Goal: Task Accomplishment & Management: Use online tool/utility

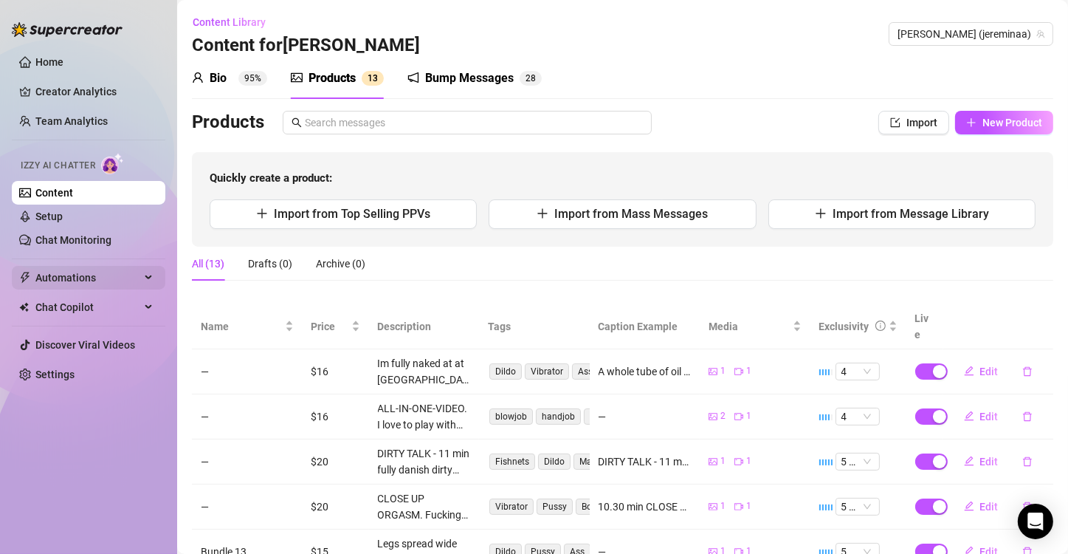
click at [157, 269] on div "Automations" at bounding box center [89, 278] width 154 height 24
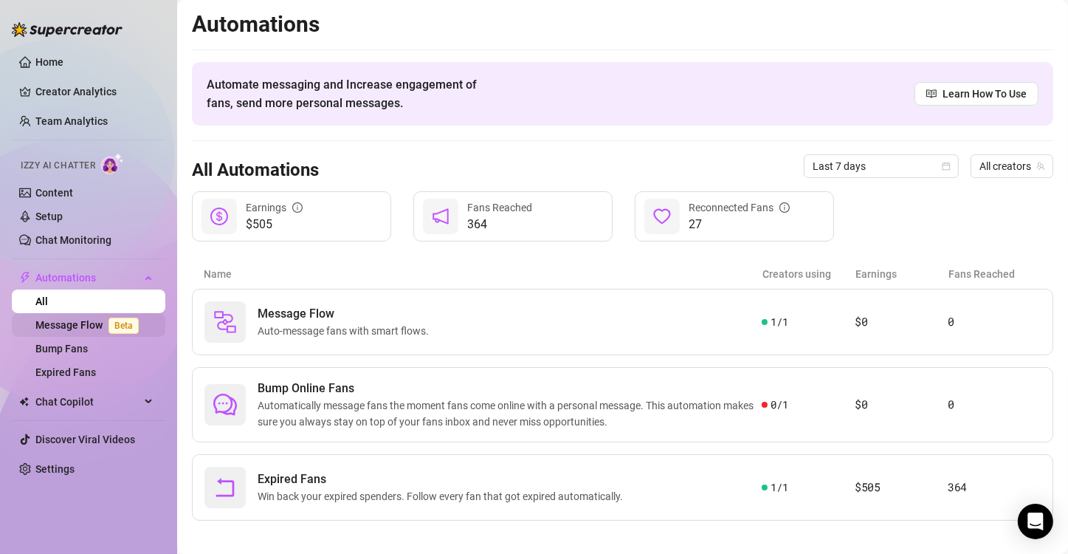
click at [80, 330] on link "Message Flow Beta" at bounding box center [89, 325] width 109 height 12
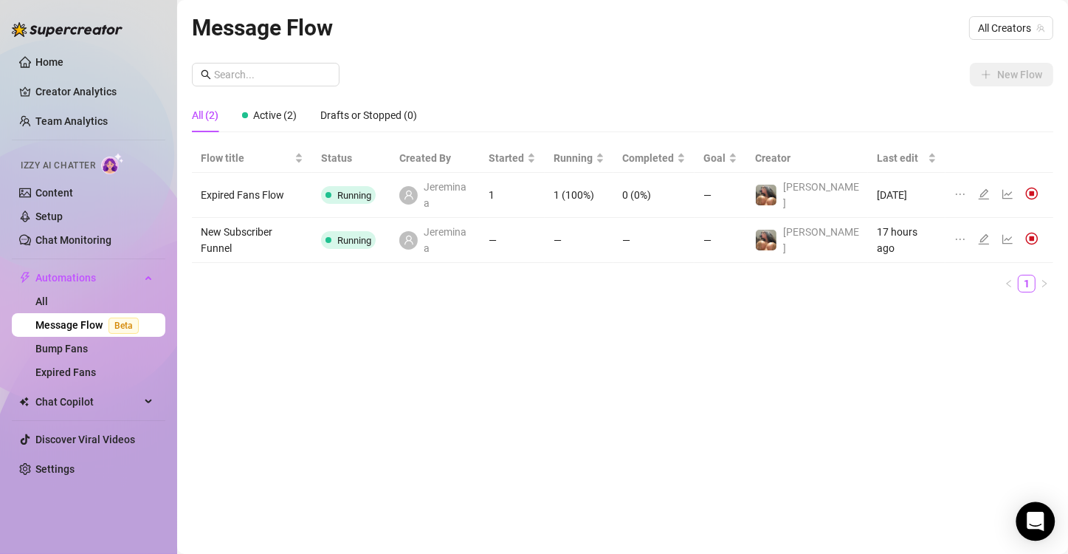
click at [530, 530] on div "Open Intercom Messenger" at bounding box center [1035, 521] width 39 height 39
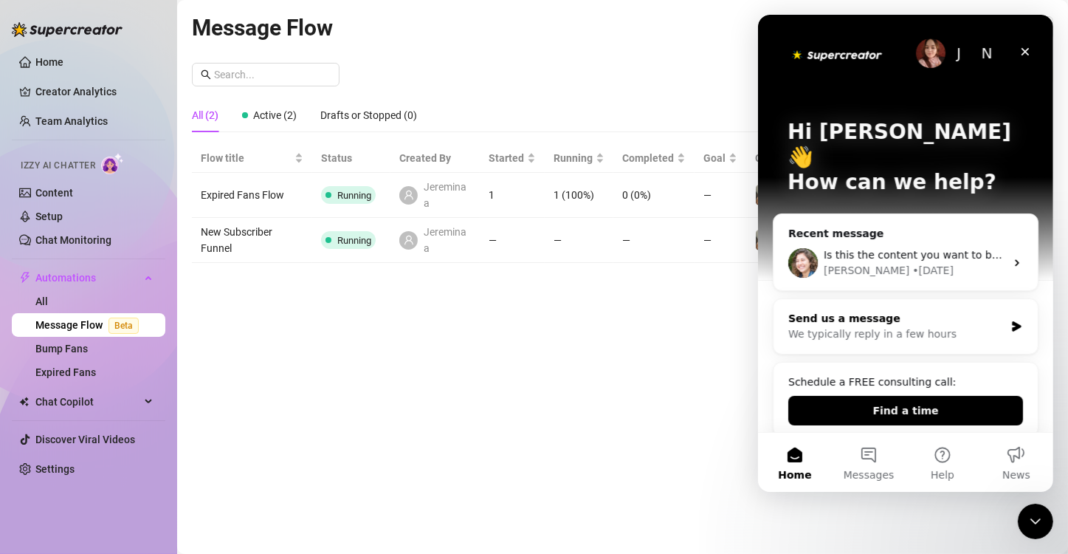
click at [530, 326] on div "We typically reply in a few hours" at bounding box center [895, 333] width 216 height 15
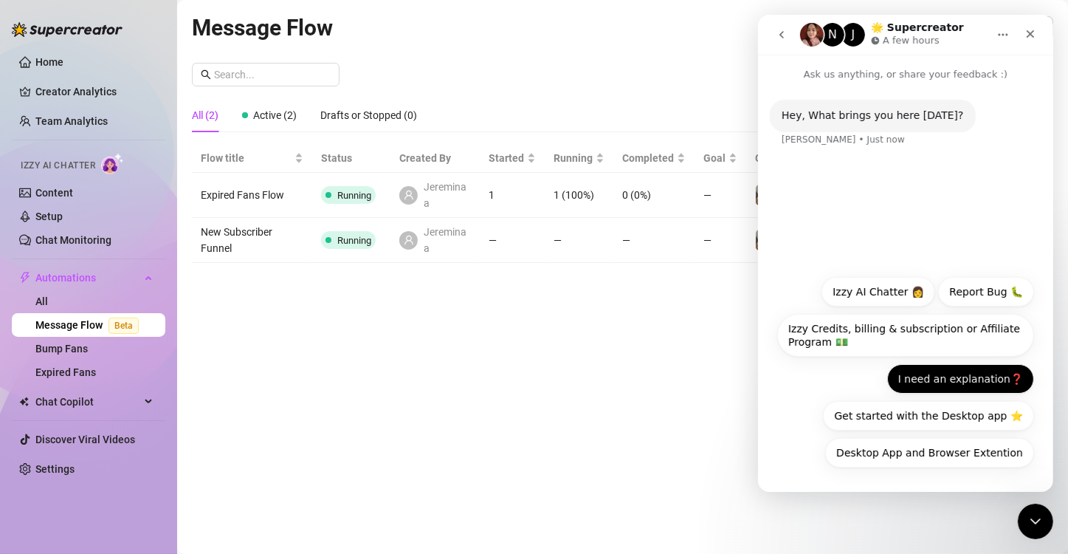
click at [530, 385] on button "I need an explanation❓" at bounding box center [959, 379] width 147 height 30
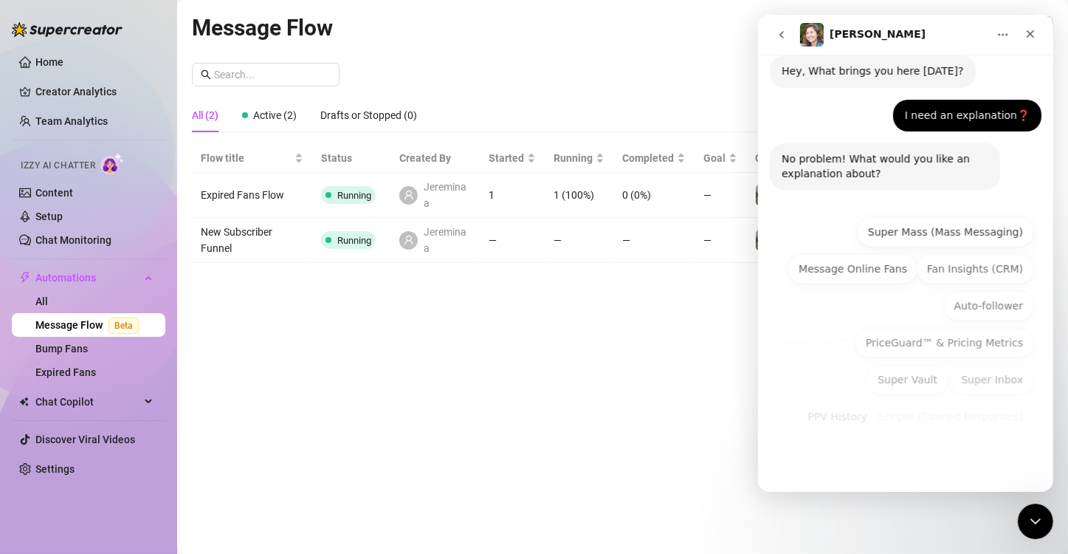
scroll to position [45, 0]
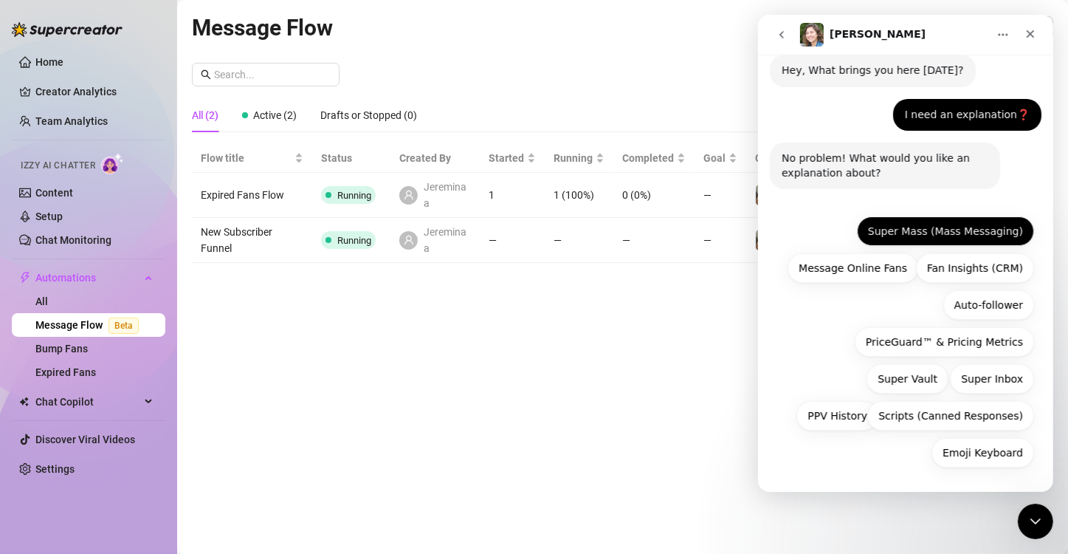
click at [530, 235] on button "Super Mass (Mass Messaging)" at bounding box center [944, 231] width 177 height 30
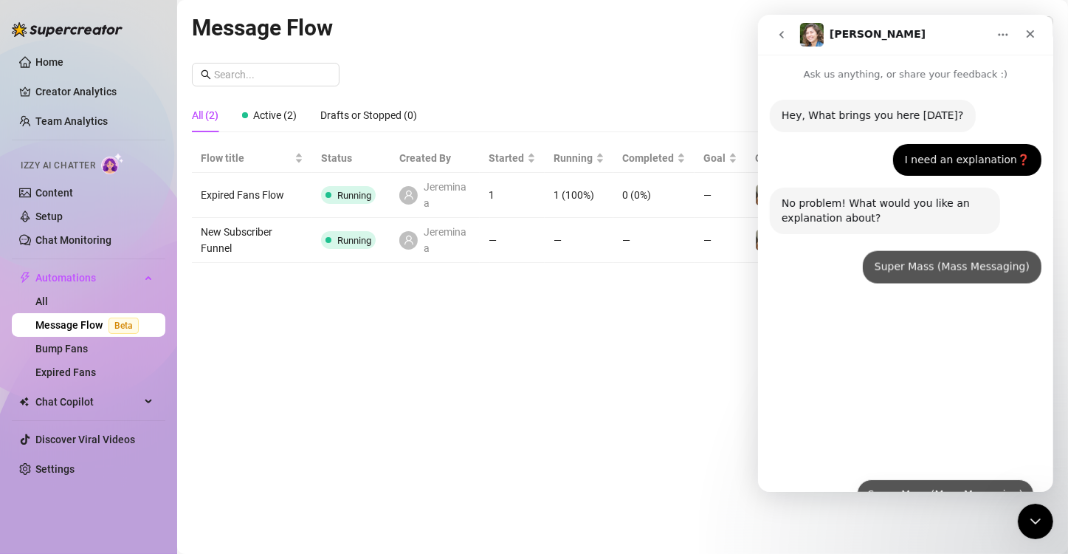
scroll to position [0, 0]
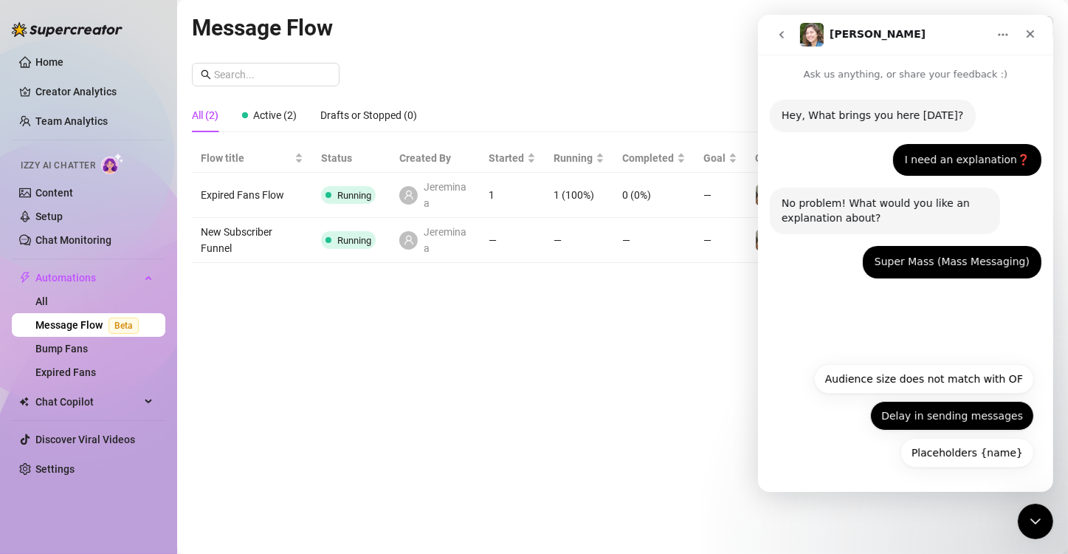
click at [530, 422] on button "Delay in sending messages" at bounding box center [951, 416] width 164 height 30
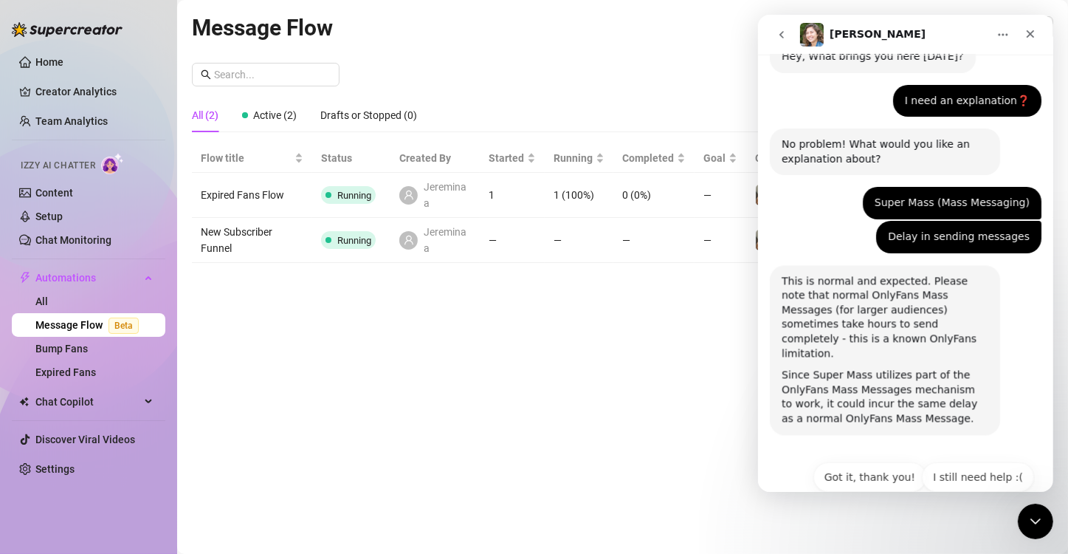
scroll to position [70, 0]
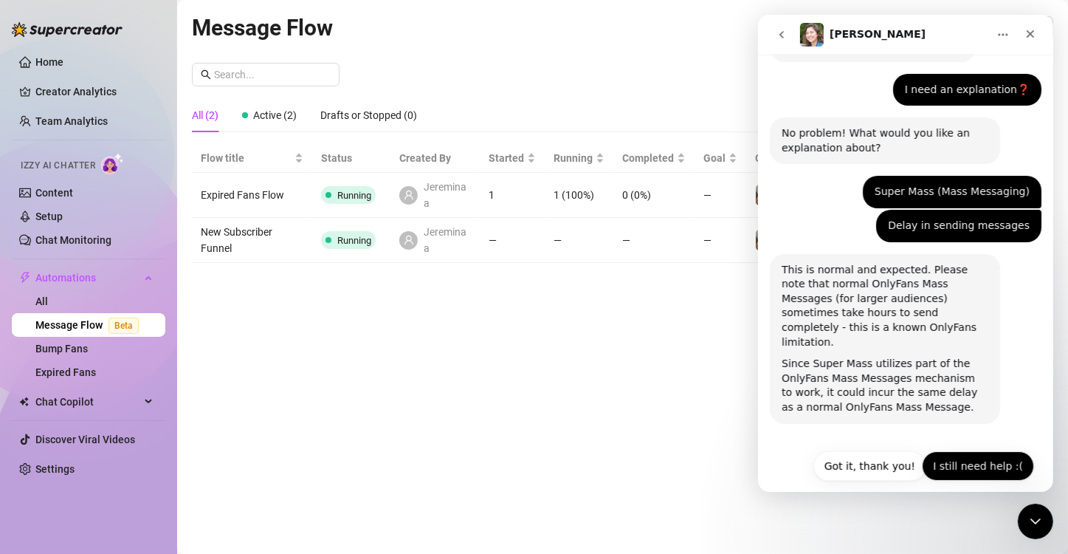
click at [530, 455] on button "I still need help :(" at bounding box center [977, 466] width 112 height 30
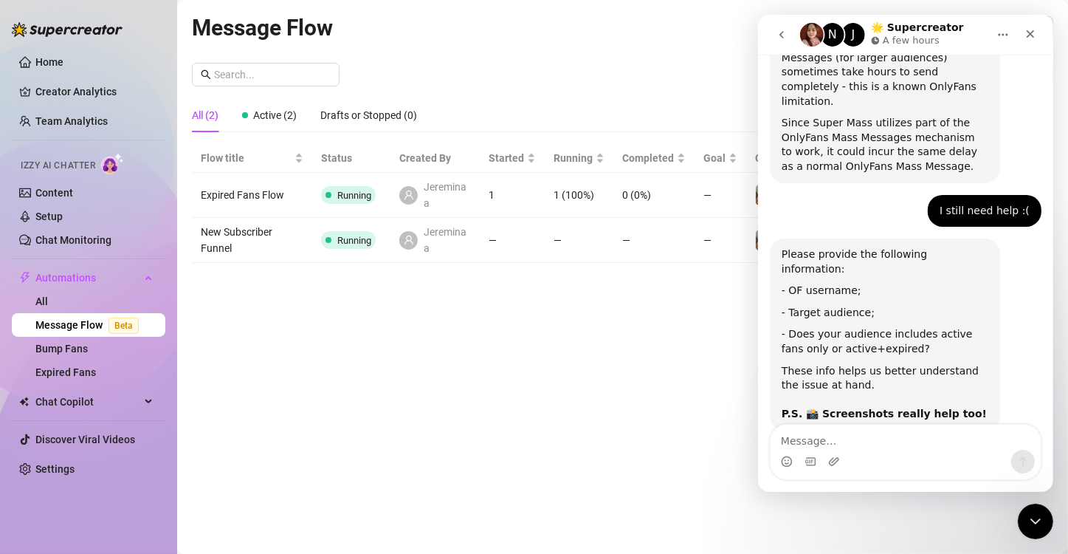
scroll to position [319, 0]
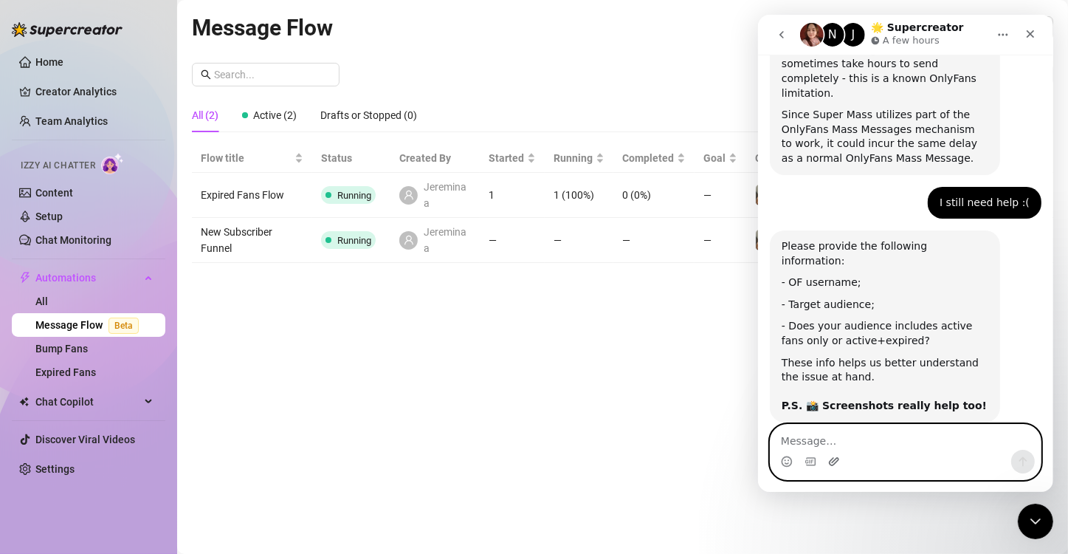
click at [530, 461] on icon "Upload attachment" at bounding box center [833, 461] width 12 height 12
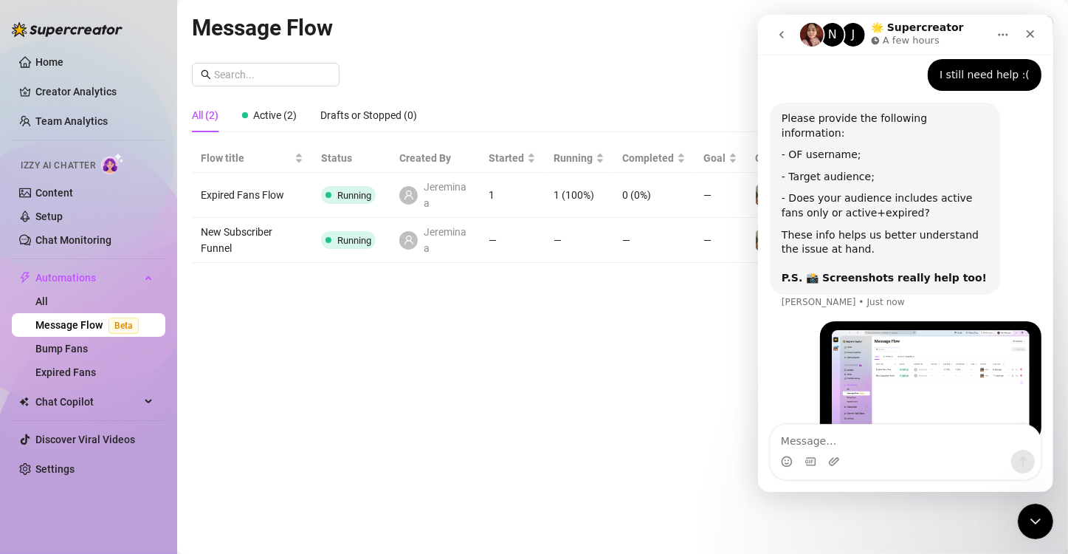
scroll to position [452, 0]
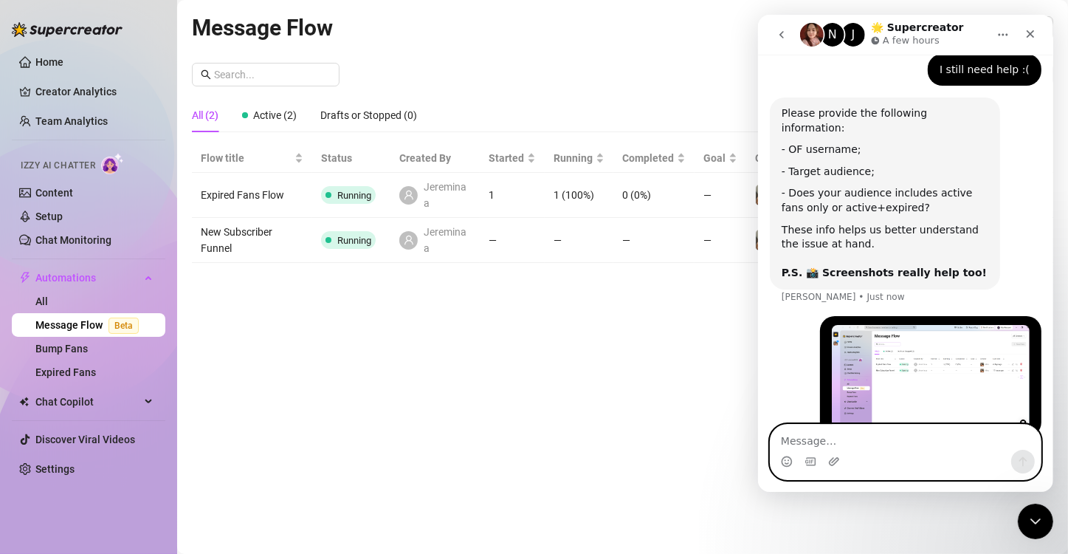
click at [530, 432] on textarea "Message…" at bounding box center [905, 436] width 270 height 25
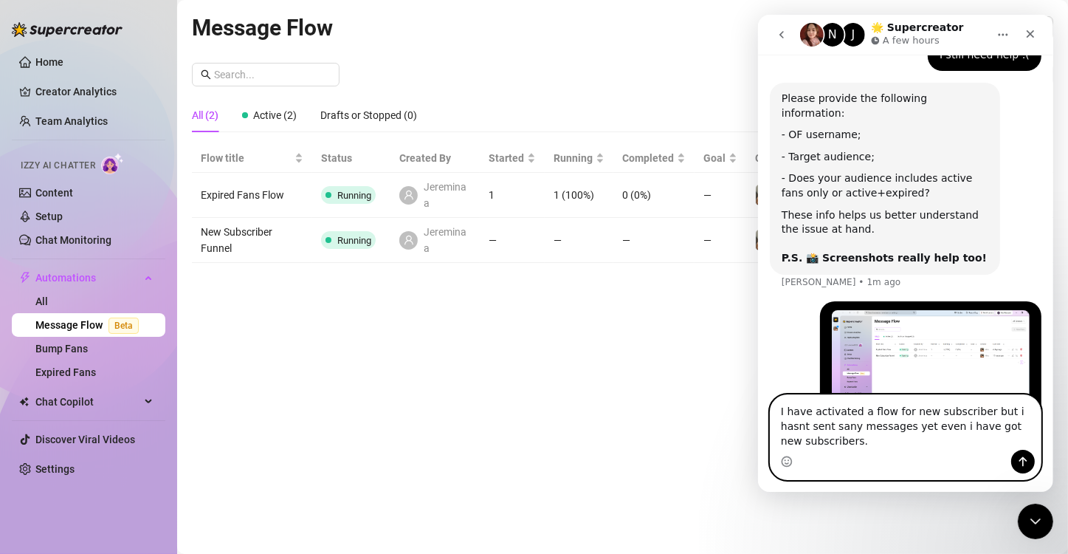
scroll to position [481, 0]
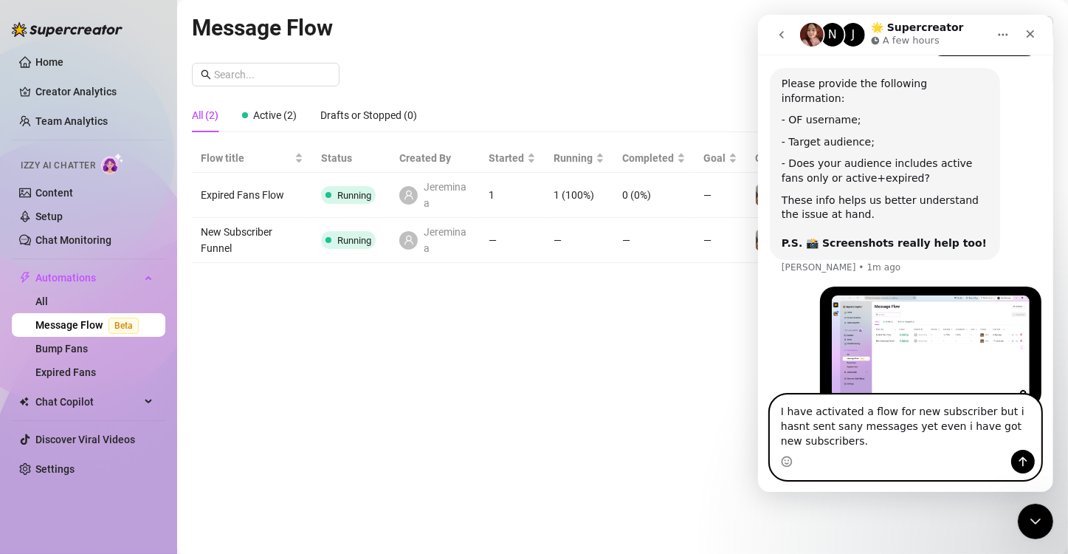
click at [530, 418] on textarea "I have activated a flow for new subscriber but i hasnt sent sany messages yet e…" at bounding box center [905, 422] width 270 height 55
click at [530, 428] on textarea "I have activated a flow for new subscribers, but it hasnt sent sany messages ye…" at bounding box center [905, 422] width 270 height 55
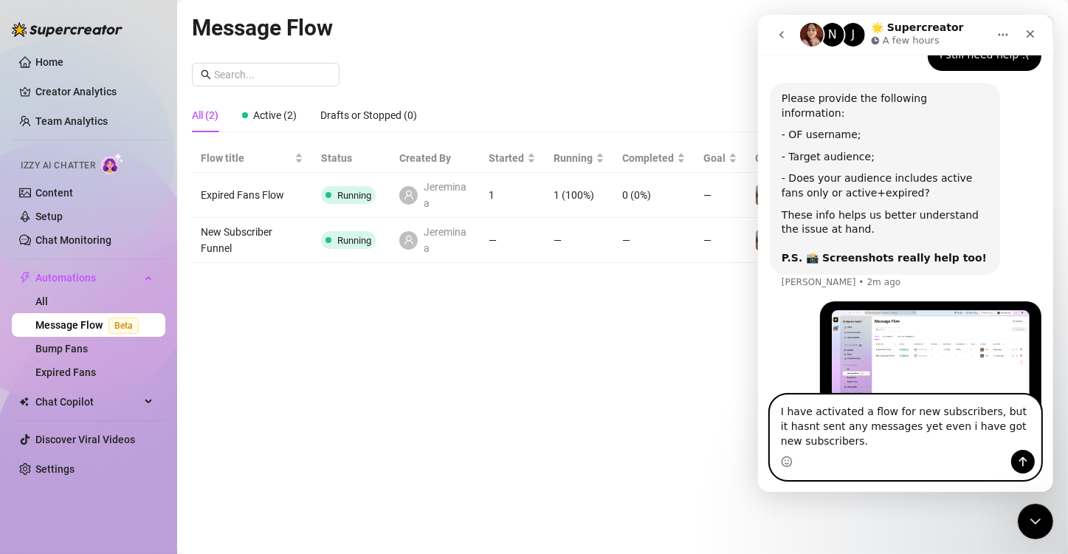
click at [530, 442] on textarea "I have activated a flow for new subscribers, but it hasnt sent any messages yet…" at bounding box center [905, 422] width 270 height 55
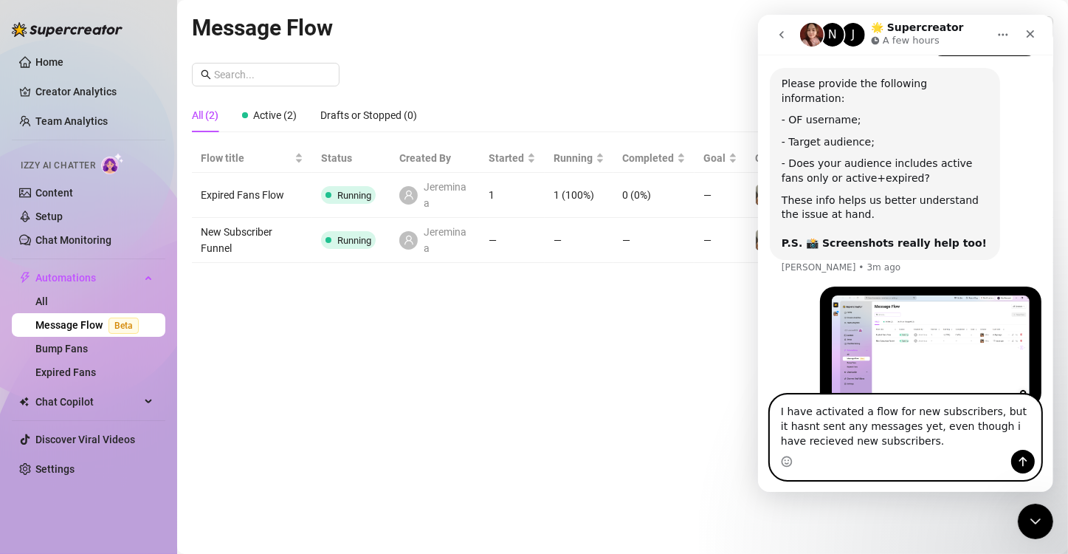
click at [530, 428] on textarea "I have activated a flow for new subscribers, but it hasnt sent any messages yet…" at bounding box center [905, 422] width 270 height 55
type textarea "I have activated a flow for new subscribers, but it hasnt sent any messages yet…"
click at [530, 463] on icon "Send a message…" at bounding box center [1022, 461] width 12 height 12
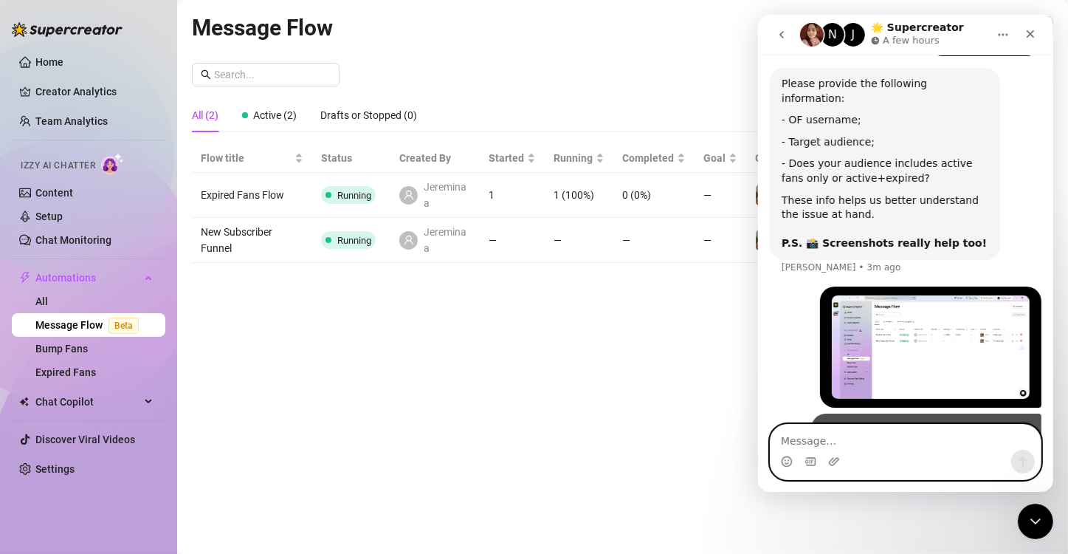
scroll to position [514, 0]
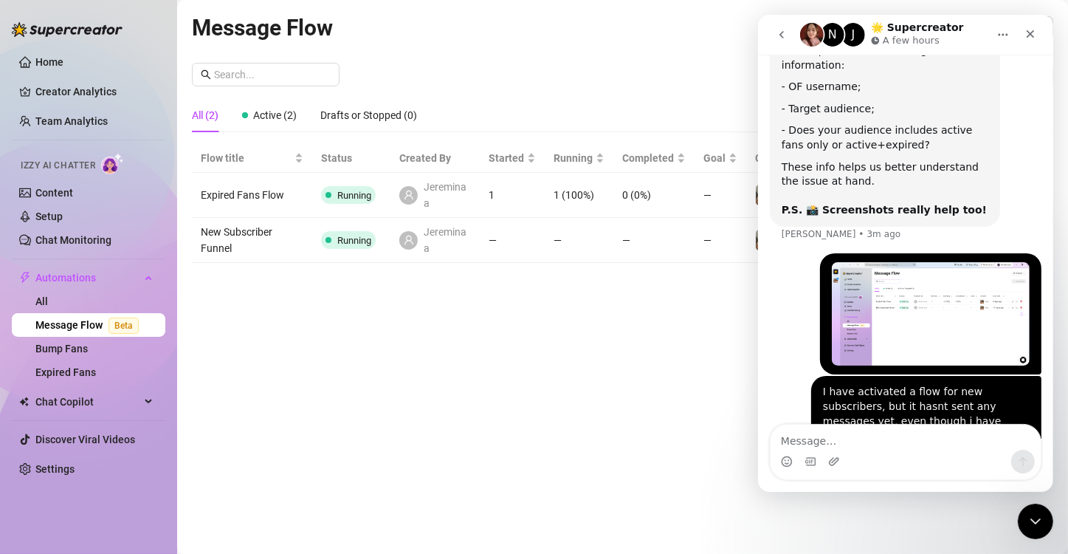
click at [530, 351] on div "Message Flow All Creators New Flow All (2) Active (2) Drafts or Stopped (0) Flo…" at bounding box center [622, 259] width 861 height 499
click at [530, 514] on icon "Close Intercom Messenger" at bounding box center [1033, 519] width 18 height 18
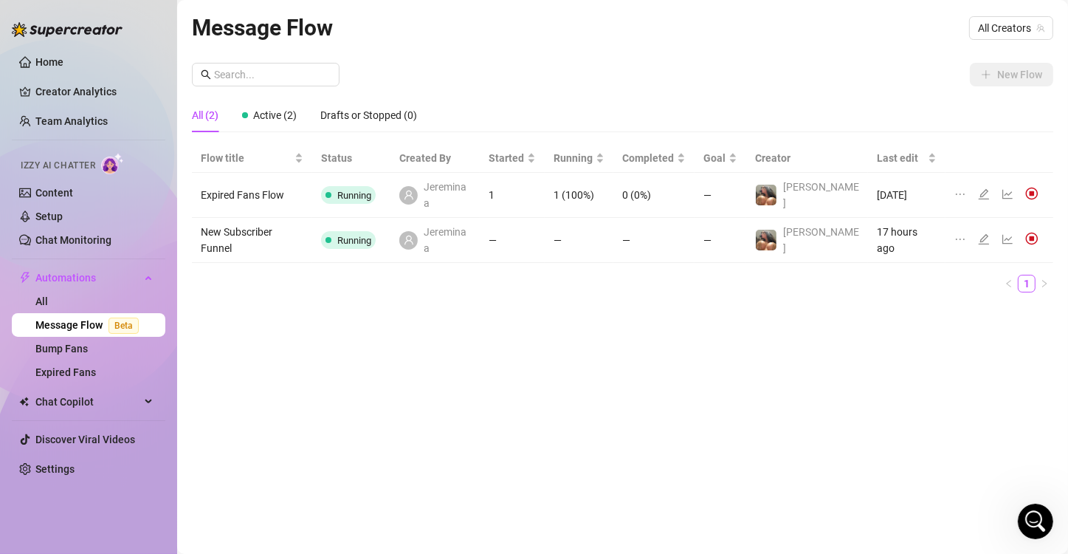
scroll to position [514, 0]
click at [530, 190] on icon "line-chart" at bounding box center [1007, 194] width 12 height 12
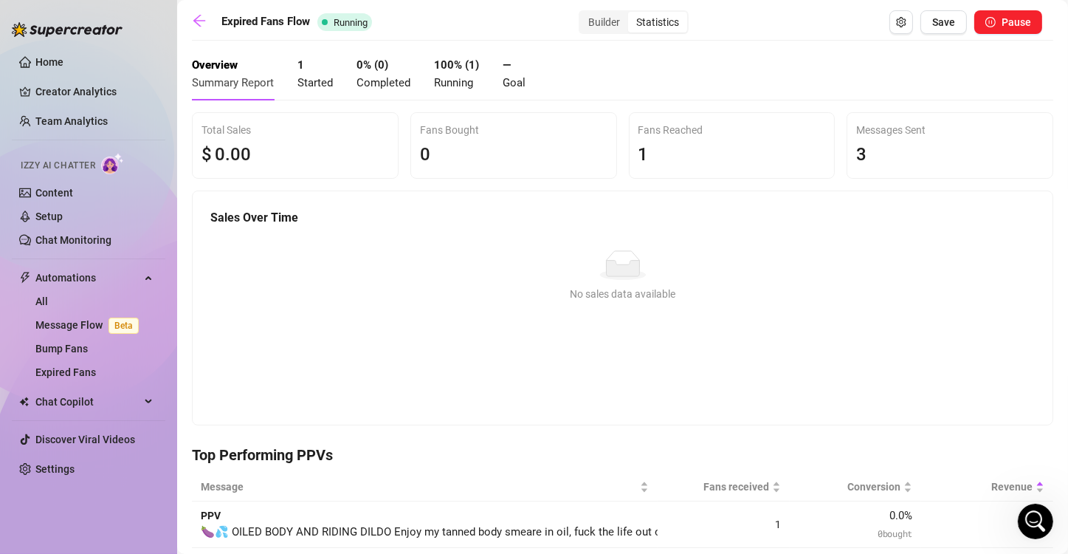
click at [530, 21] on div "Statistics" at bounding box center [657, 22] width 59 height 21
click at [530, 14] on input "Statistics" at bounding box center [632, 14] width 0 height 0
click at [530, 21] on div "Builder" at bounding box center [604, 22] width 48 height 21
click at [530, 14] on input "Builder" at bounding box center [584, 14] width 0 height 0
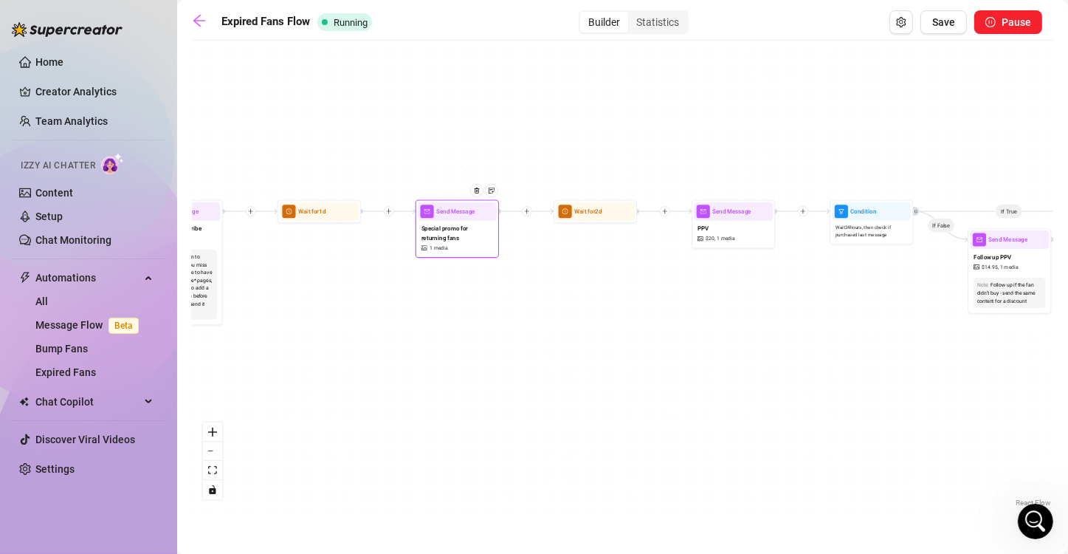
click at [469, 224] on span "Special promo for returning fans" at bounding box center [457, 233] width 72 height 18
type textarea "You've already skipped one invitation.. 🥹 I have something speical i only share…"
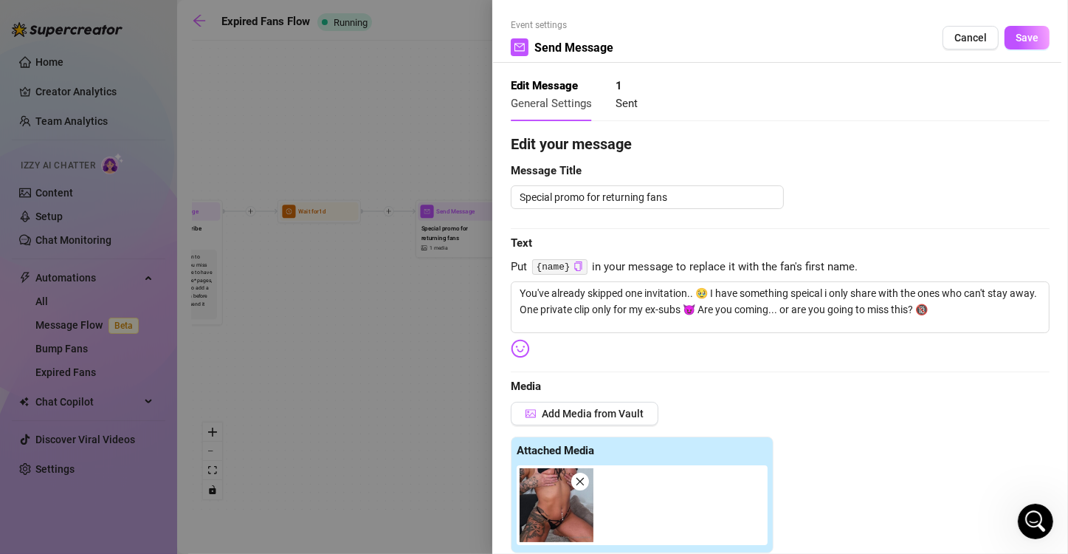
click at [530, 99] on span "Sent" at bounding box center [627, 103] width 22 height 13
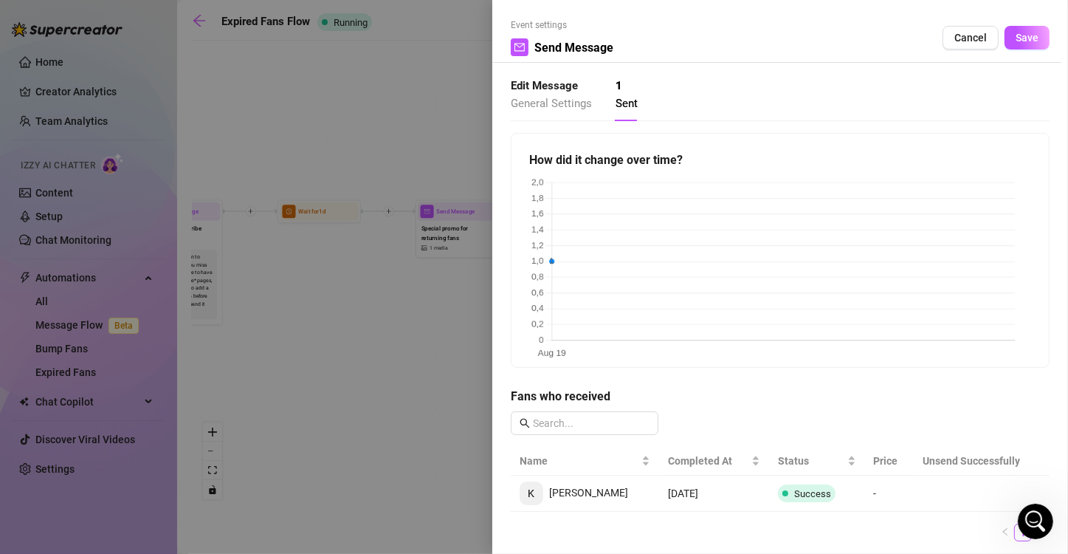
scroll to position [17, 0]
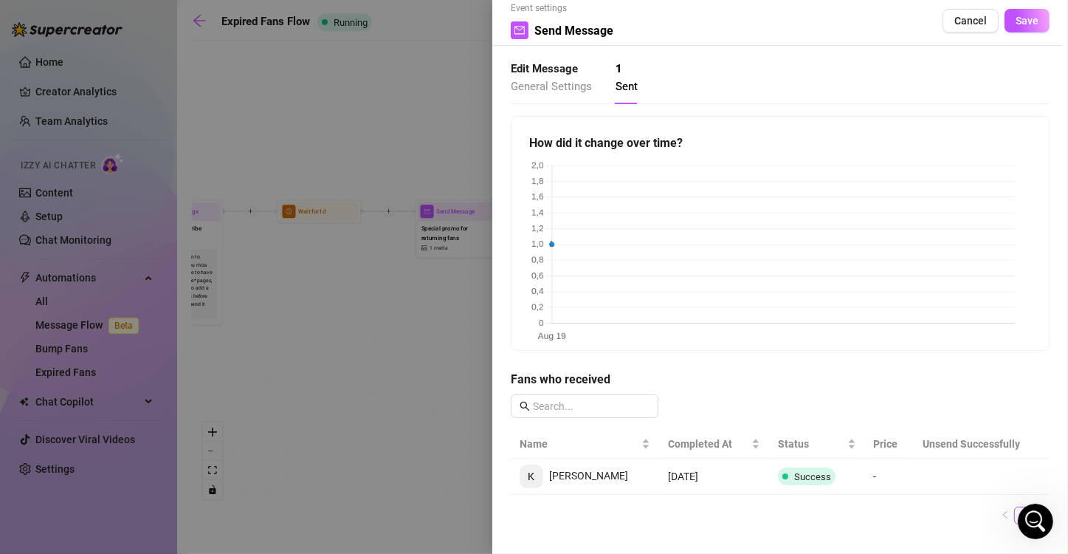
click at [530, 472] on span "[PERSON_NAME]" at bounding box center [574, 475] width 108 height 12
click at [530, 18] on span "Cancel" at bounding box center [970, 21] width 32 height 12
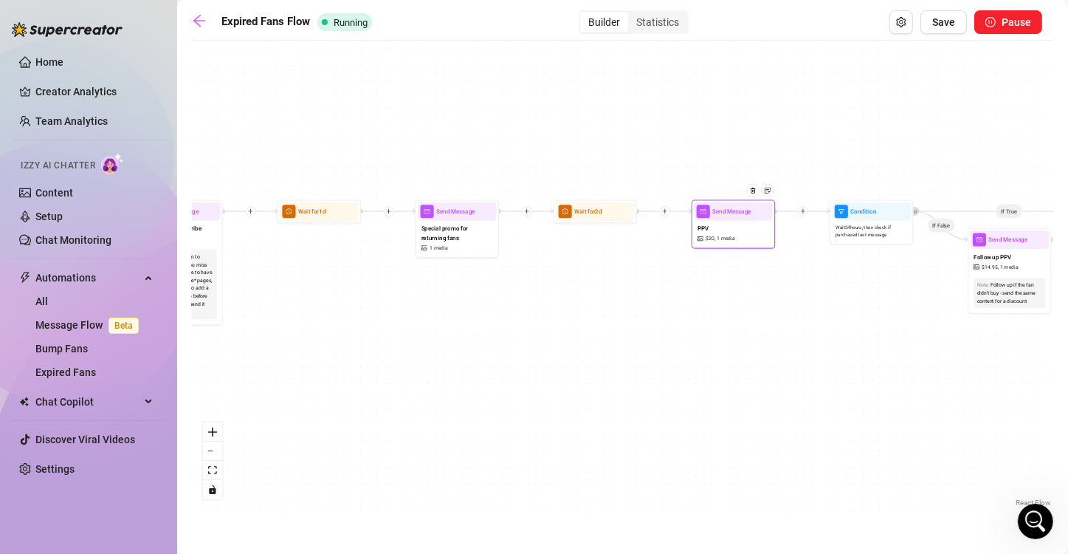
click at [530, 216] on div at bounding box center [756, 197] width 36 height 43
type textarea "🍆💦 OILED BODY AND RIDING DILDO Enjoy my tanned body smeare in oil, fuck the lif…"
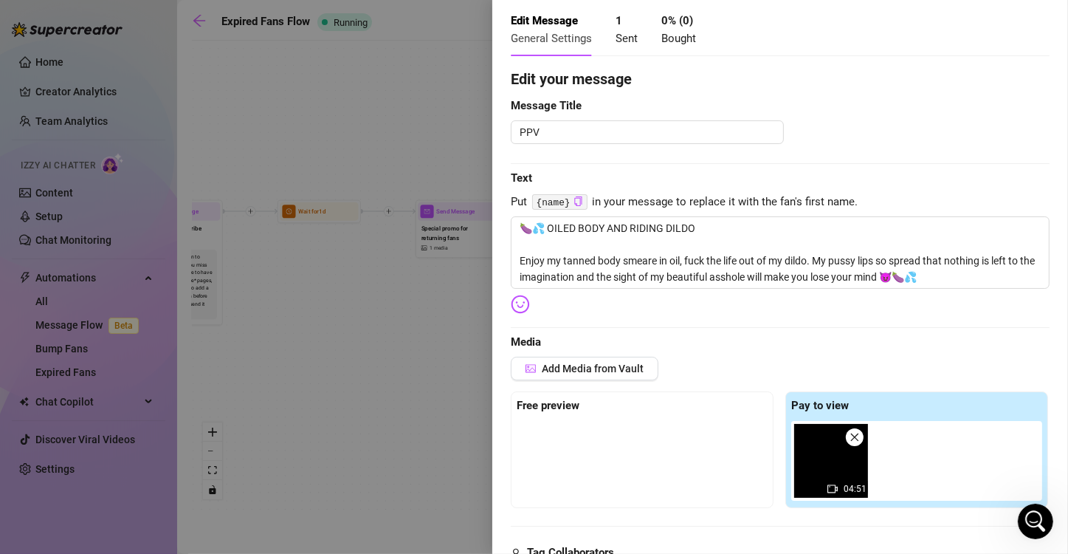
scroll to position [0, 0]
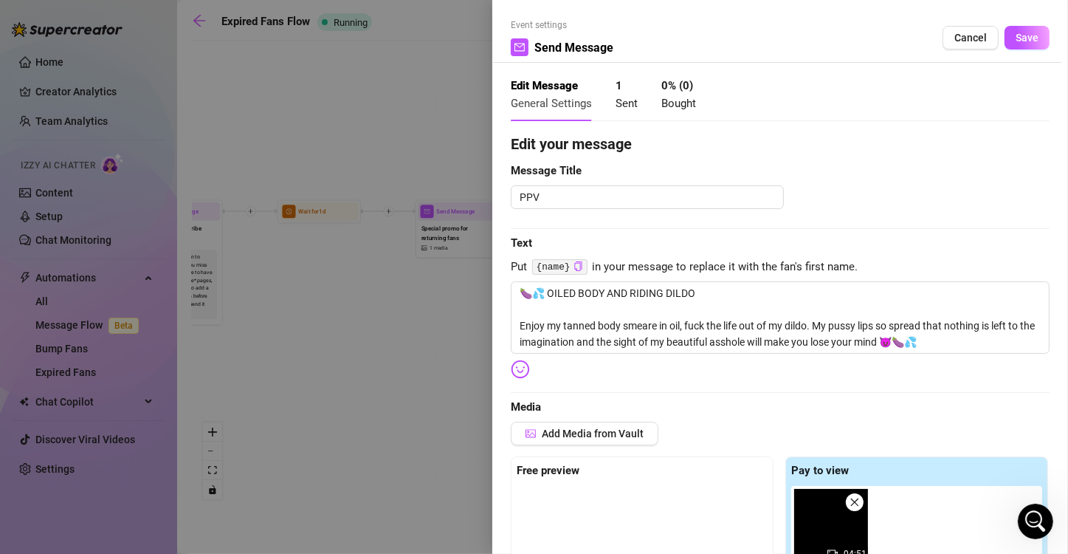
click at [530, 115] on div "1 Sent" at bounding box center [627, 95] width 22 height 52
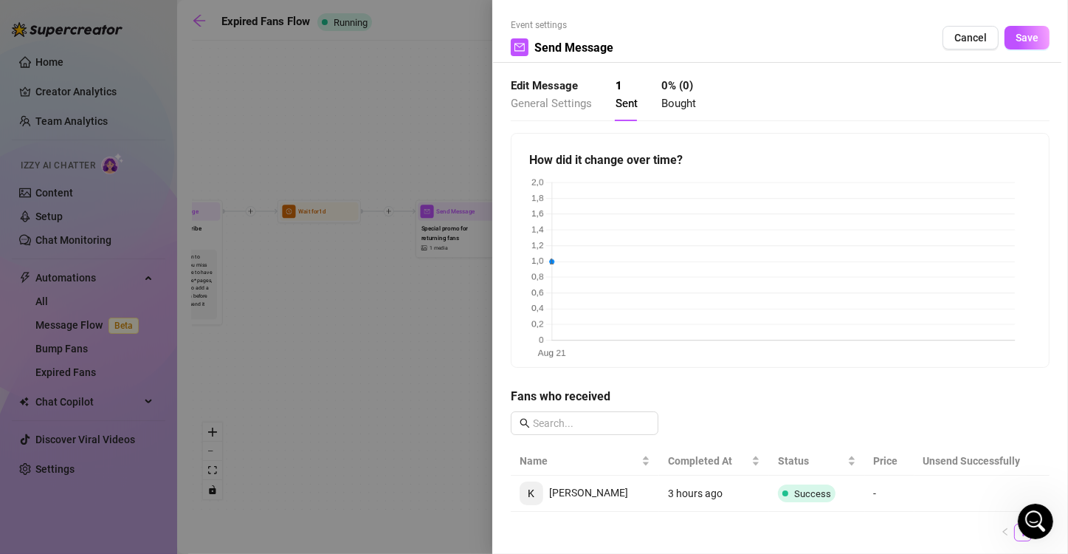
scroll to position [17, 0]
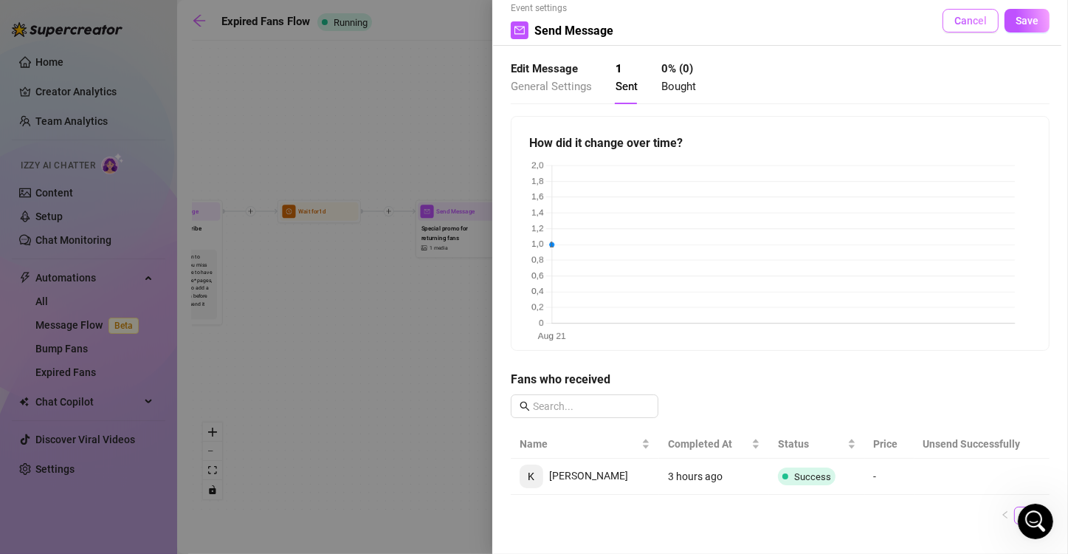
click at [530, 20] on span "Cancel" at bounding box center [970, 21] width 32 height 12
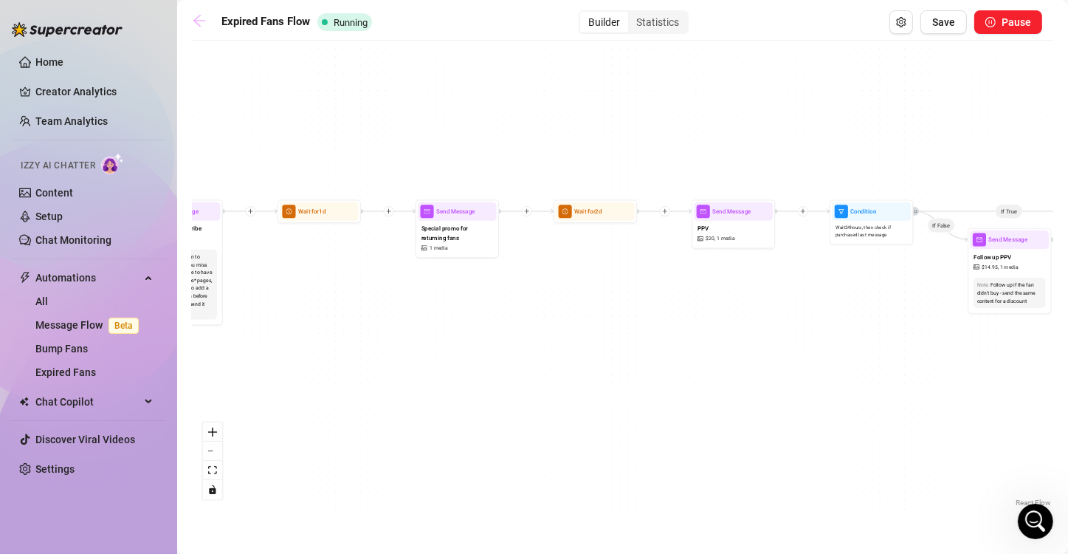
click at [201, 17] on icon "arrow-left" at bounding box center [199, 20] width 15 height 15
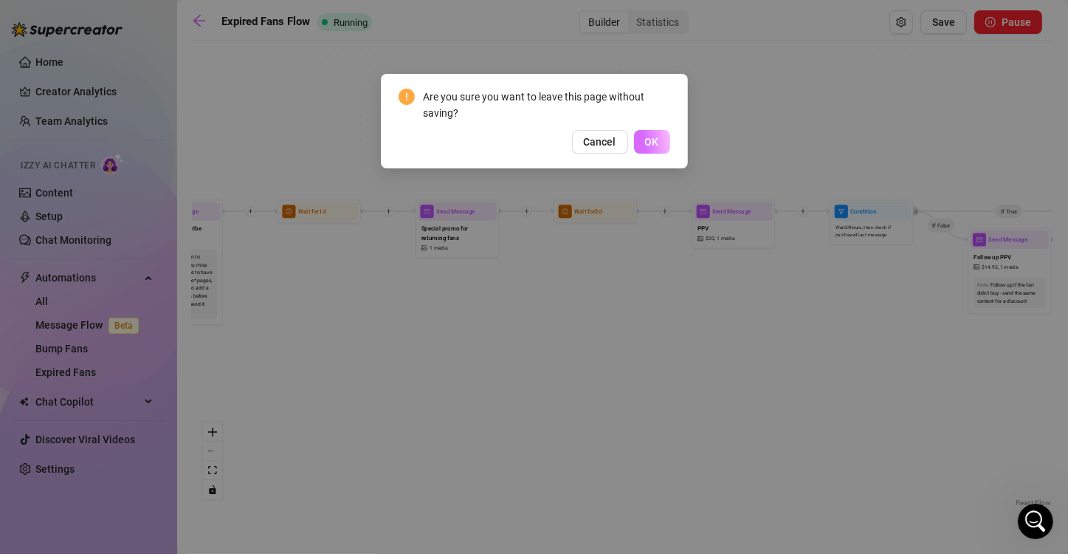
click at [530, 142] on span "OK" at bounding box center [652, 142] width 14 height 12
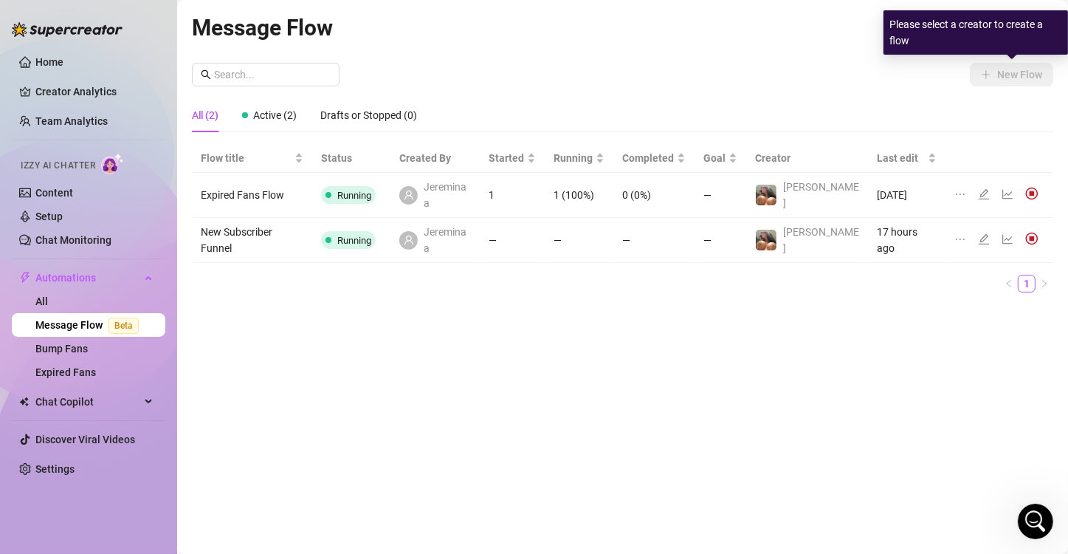
click at [530, 64] on div "New Flow" at bounding box center [622, 75] width 861 height 24
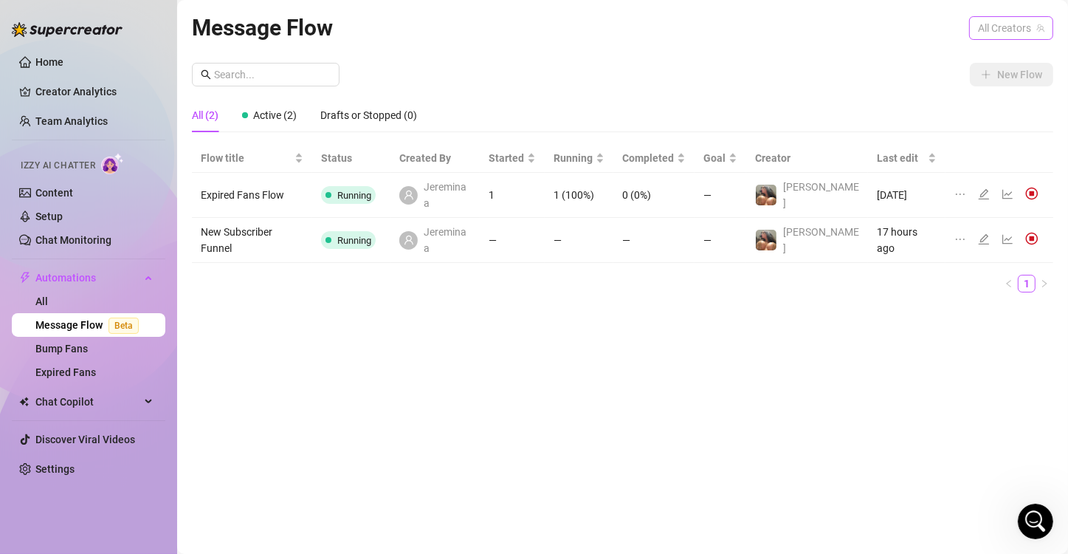
click at [530, 32] on span "All Creators" at bounding box center [1011, 28] width 66 height 22
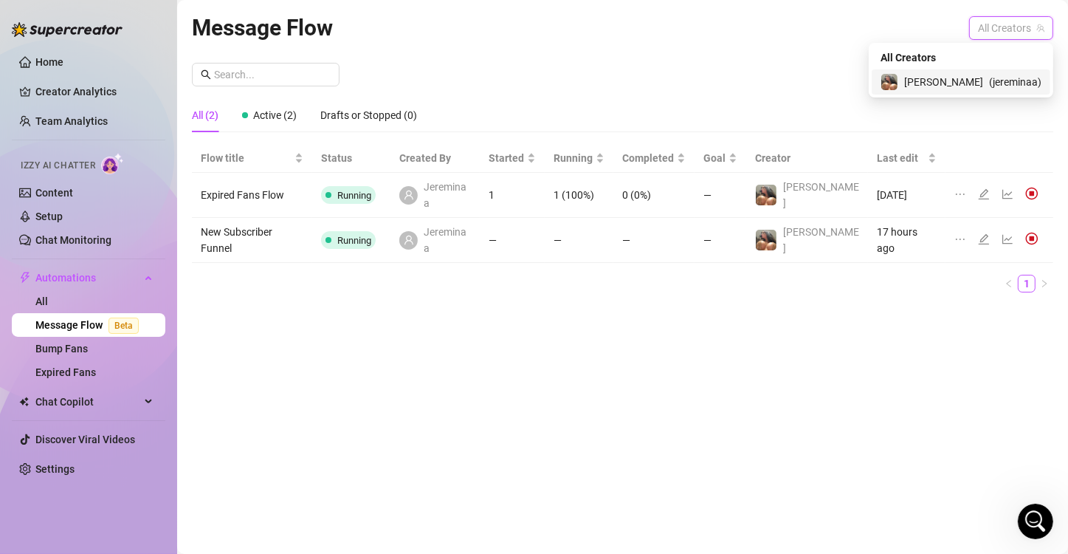
click at [530, 73] on div "[PERSON_NAME] ( jereminaa )" at bounding box center [960, 82] width 161 height 18
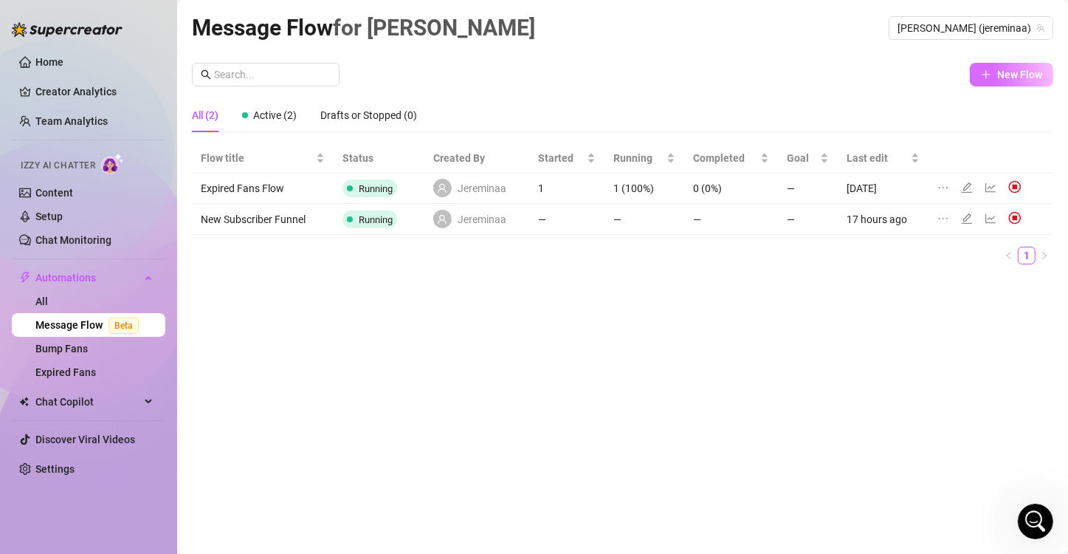
click at [530, 75] on span "New Flow" at bounding box center [1019, 75] width 45 height 12
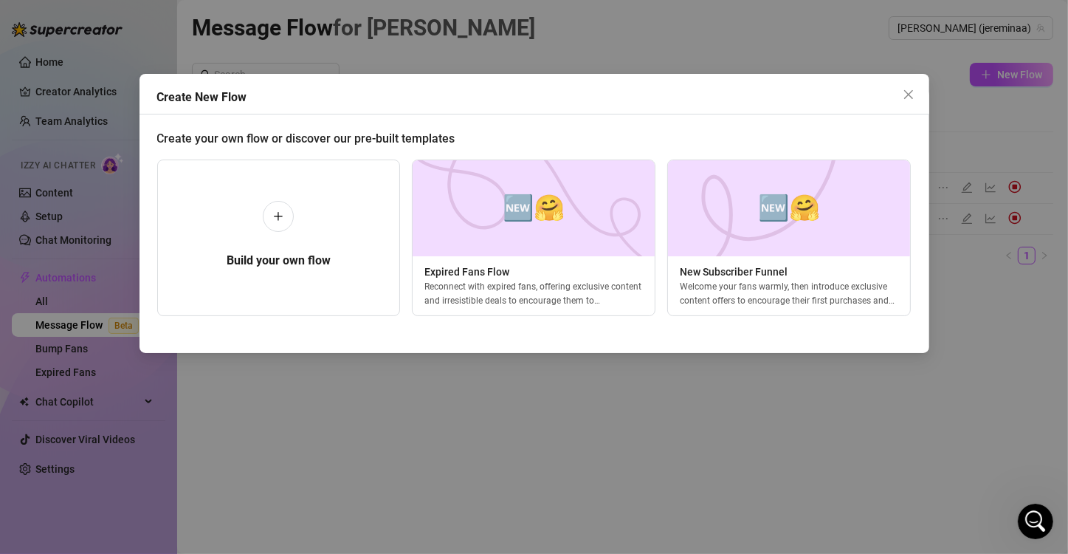
scroll to position [0, 6]
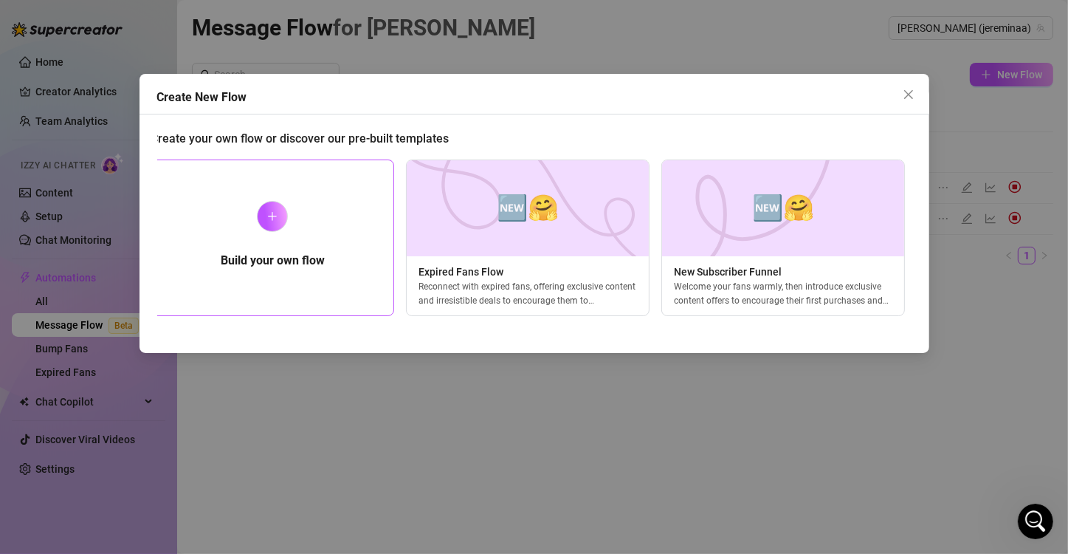
click at [298, 224] on div "Build your own flow" at bounding box center [273, 237] width 244 height 156
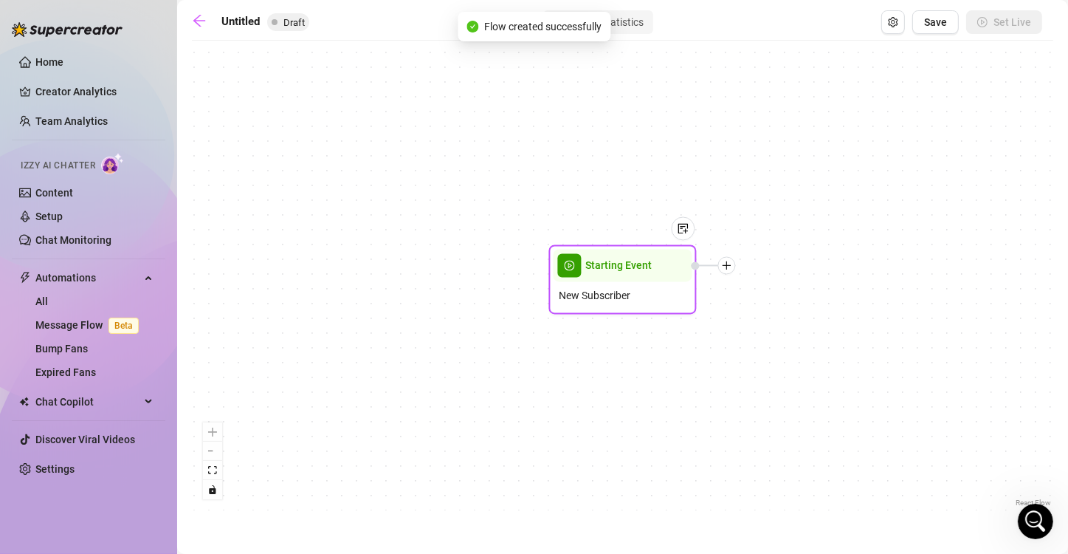
click at [530, 273] on div "Starting Event" at bounding box center [623, 265] width 139 height 32
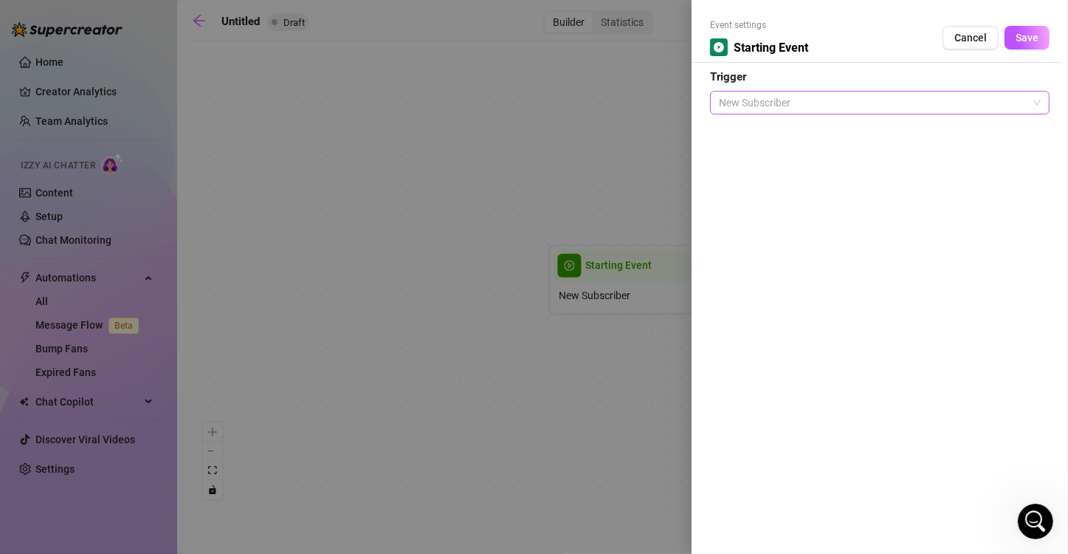
click at [530, 102] on span "New Subscriber" at bounding box center [880, 103] width 322 height 22
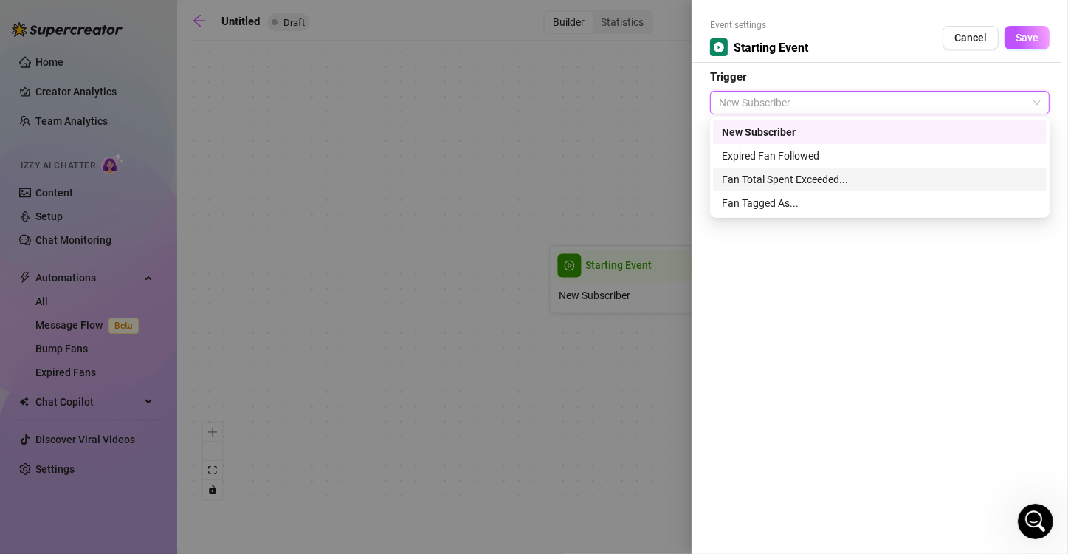
click at [530, 180] on div "Fan Total Spent Exceeded..." at bounding box center [880, 179] width 316 height 16
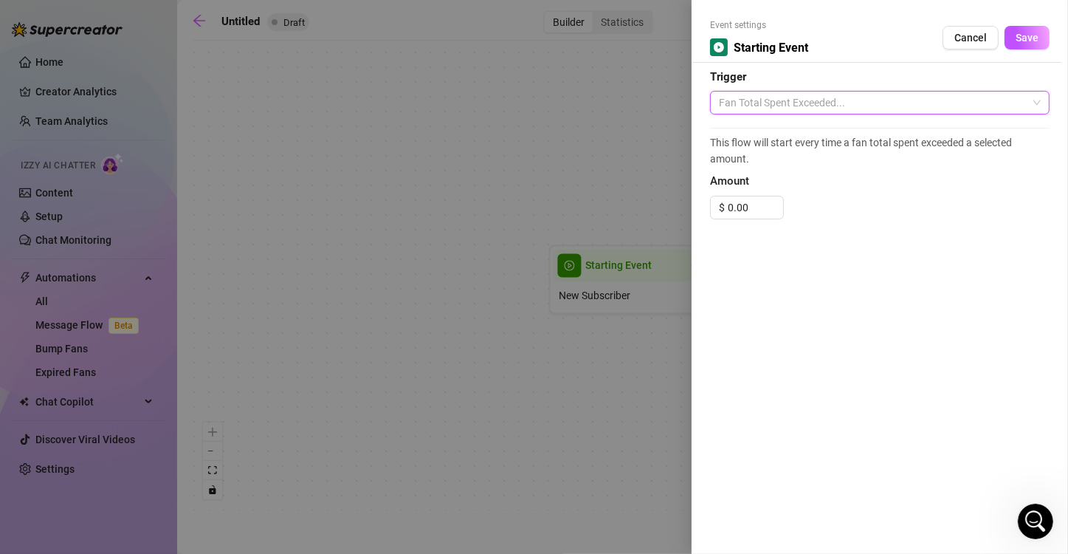
click at [530, 98] on span "Fan Total Spent Exceeded..." at bounding box center [880, 103] width 322 height 22
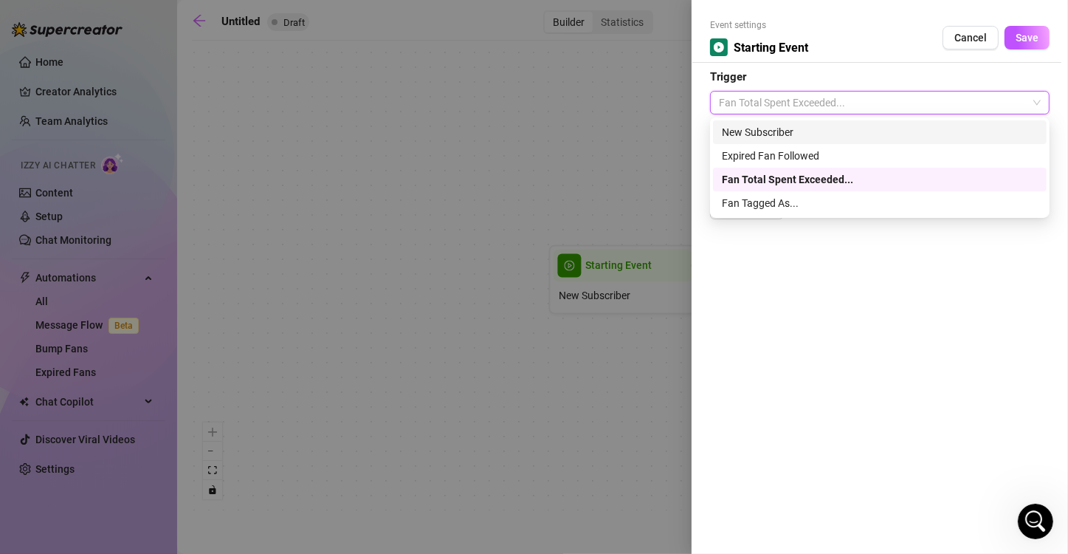
click at [530, 134] on div "New Subscriber" at bounding box center [880, 132] width 316 height 16
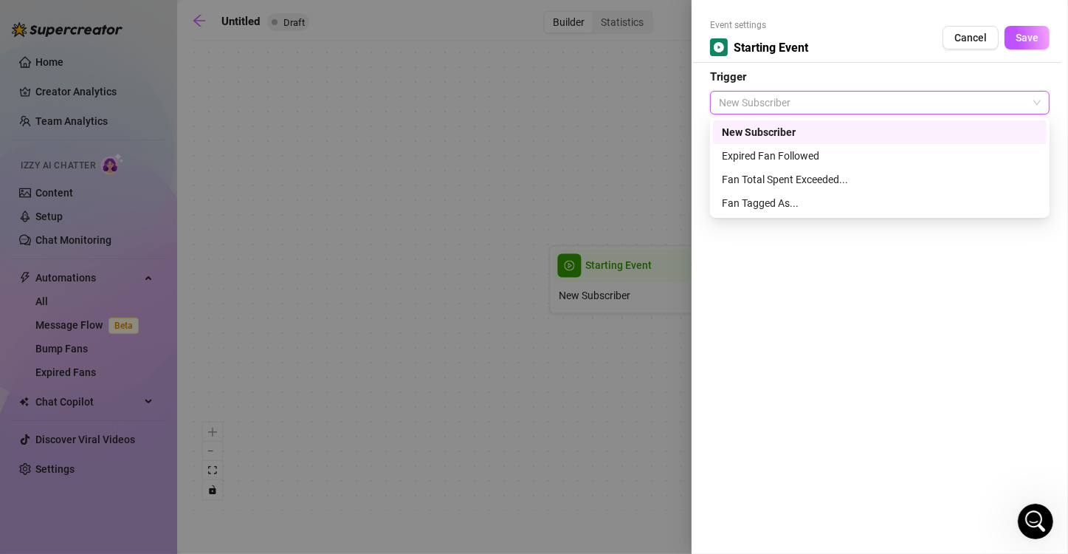
click at [530, 103] on span "New Subscriber" at bounding box center [880, 103] width 322 height 22
click at [530, 200] on div "Fan Tagged As..." at bounding box center [880, 203] width 316 height 16
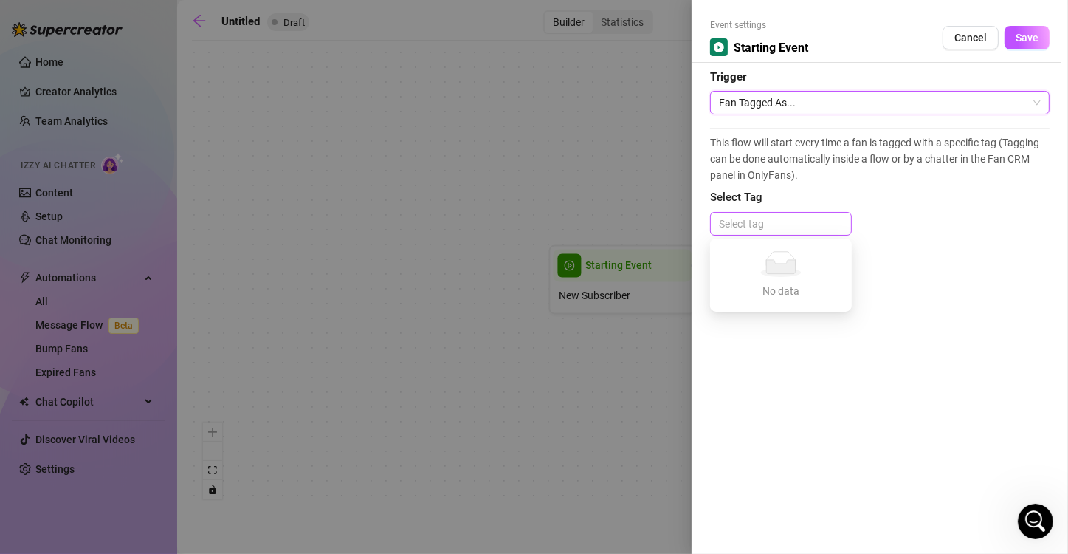
click at [530, 227] on div at bounding box center [781, 223] width 136 height 21
click at [530, 246] on div "This flow will start every time a fan is tagged with a specific tag (Tagging ca…" at bounding box center [879, 189] width 339 height 122
click at [530, 33] on span "Cancel" at bounding box center [970, 38] width 32 height 12
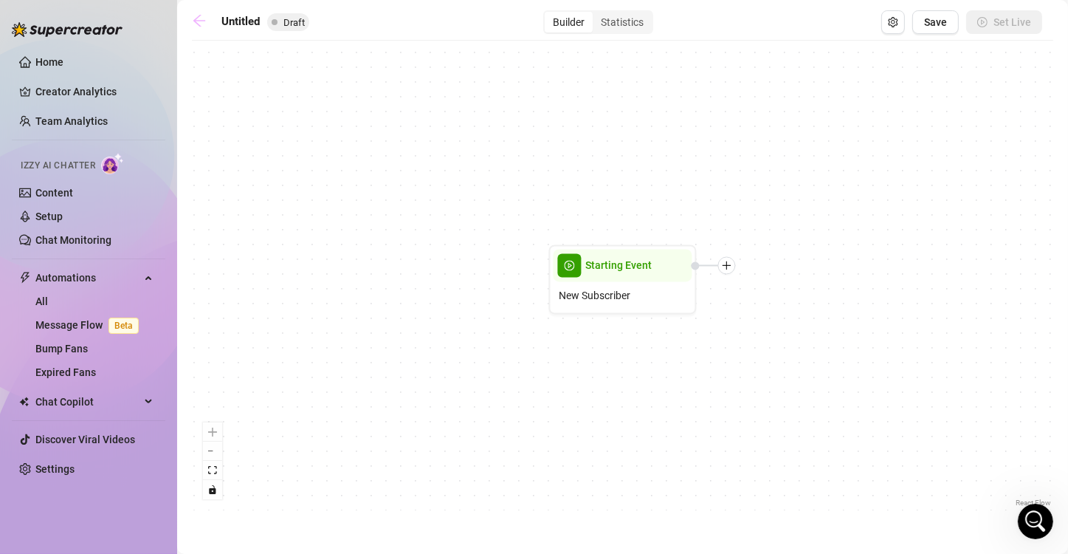
click at [196, 24] on icon "arrow-left" at bounding box center [199, 20] width 15 height 15
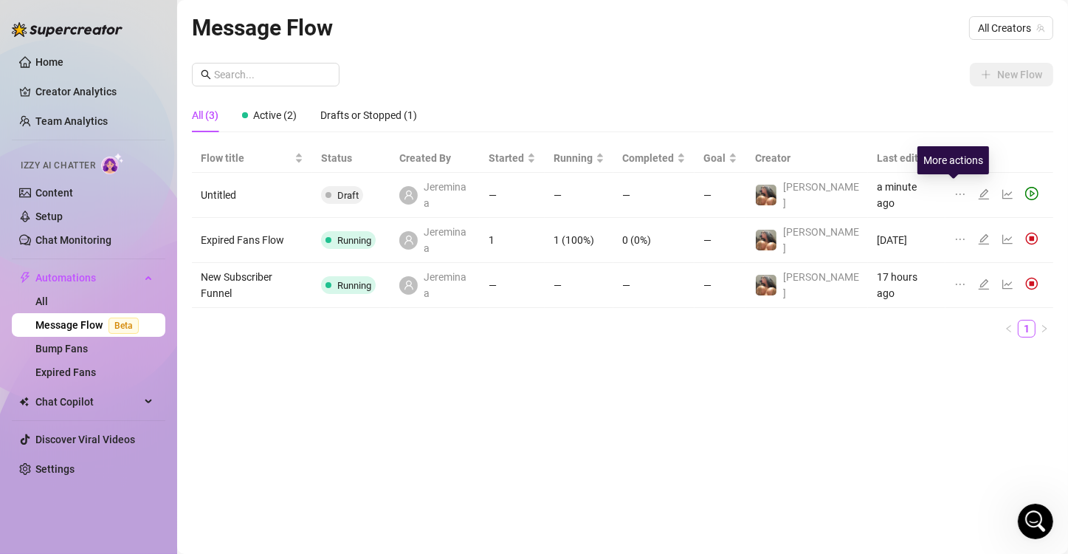
click at [530, 188] on icon "ellipsis" at bounding box center [960, 194] width 12 height 12
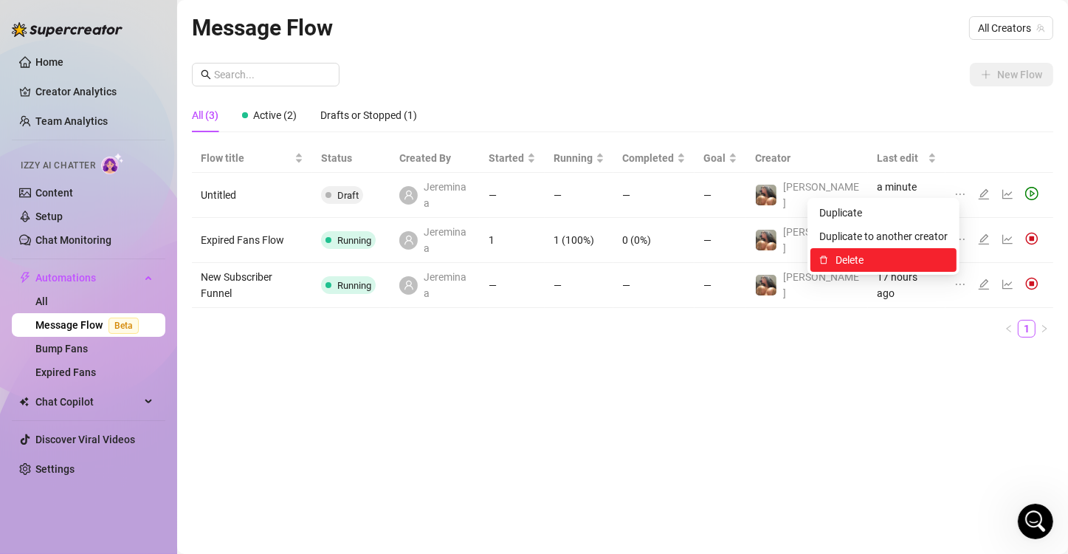
click at [530, 254] on span "Delete" at bounding box center [891, 260] width 112 height 16
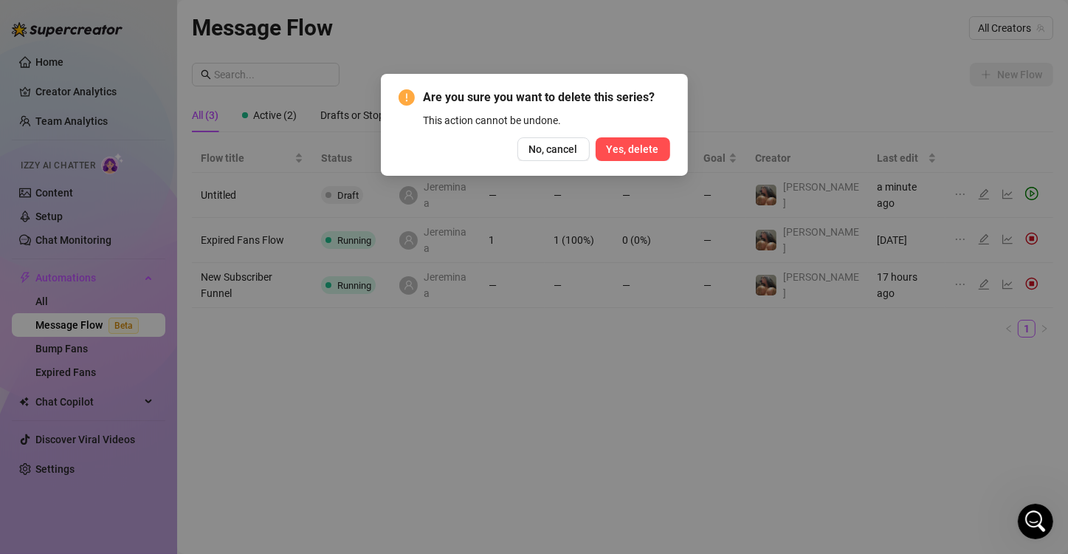
click at [530, 157] on button "Yes, delete" at bounding box center [633, 149] width 75 height 24
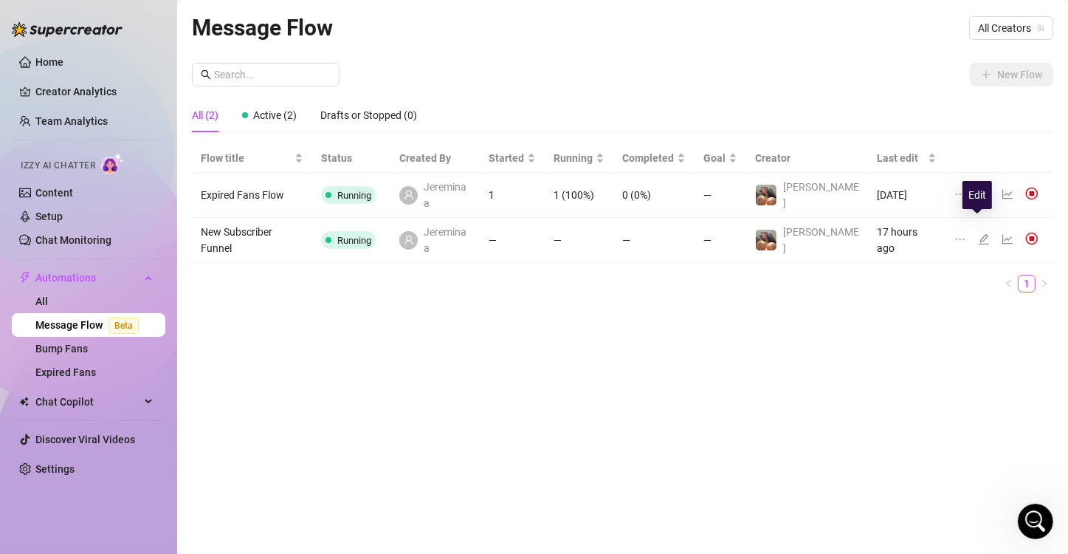
click at [530, 234] on icon "edit" at bounding box center [984, 239] width 10 height 10
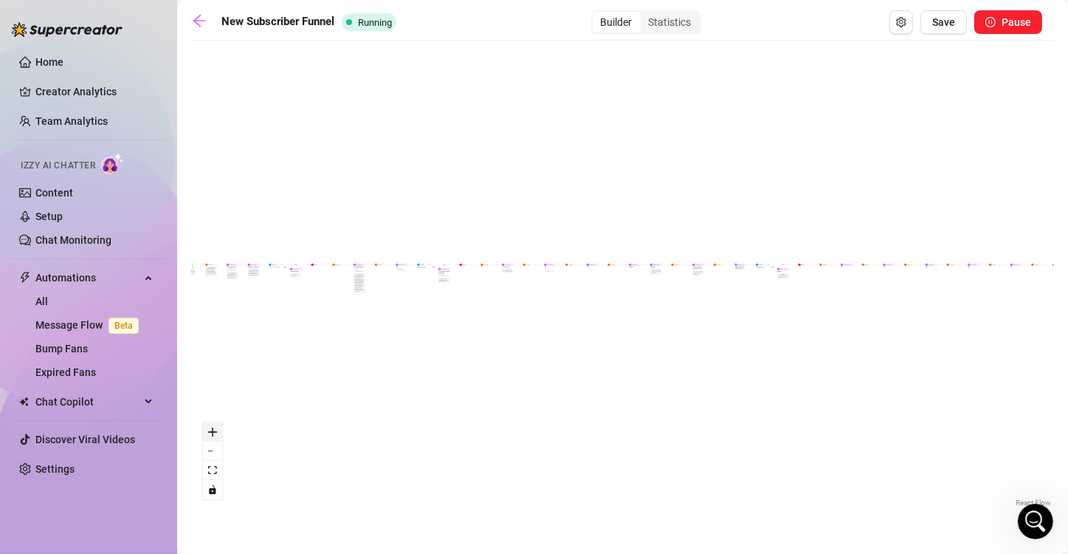
click at [215, 434] on icon "zoom in" at bounding box center [212, 431] width 9 height 9
click at [217, 442] on button "zoom out" at bounding box center [212, 450] width 19 height 19
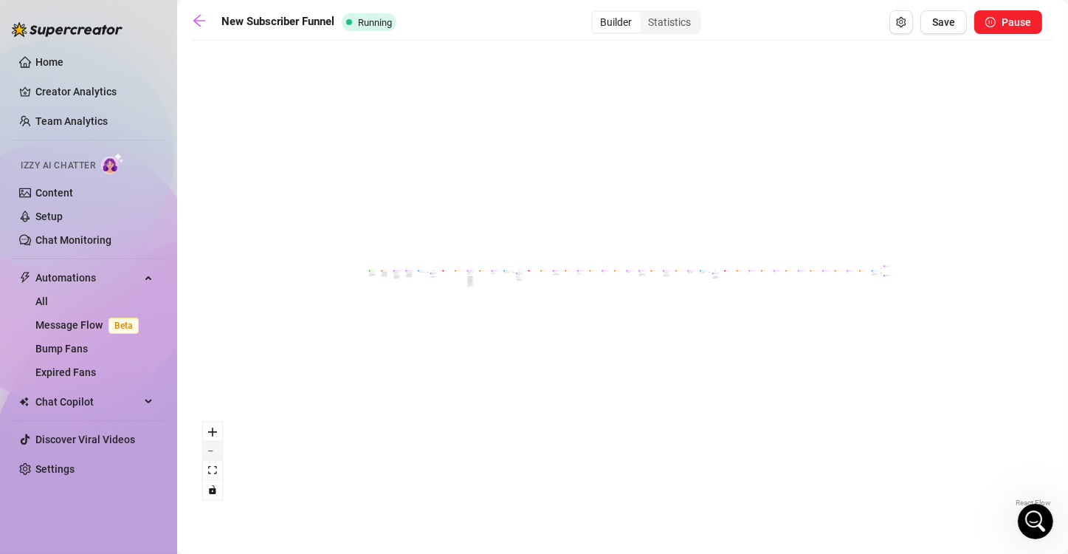
click at [217, 442] on button "zoom out" at bounding box center [212, 450] width 19 height 19
click at [215, 435] on button "zoom in" at bounding box center [212, 431] width 19 height 19
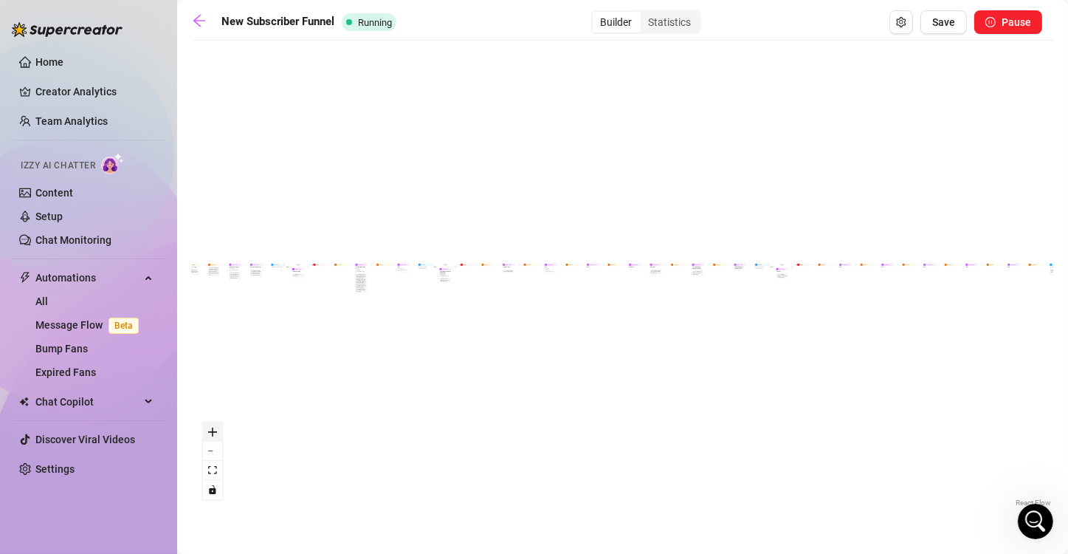
click at [215, 435] on button "zoom in" at bounding box center [212, 431] width 19 height 19
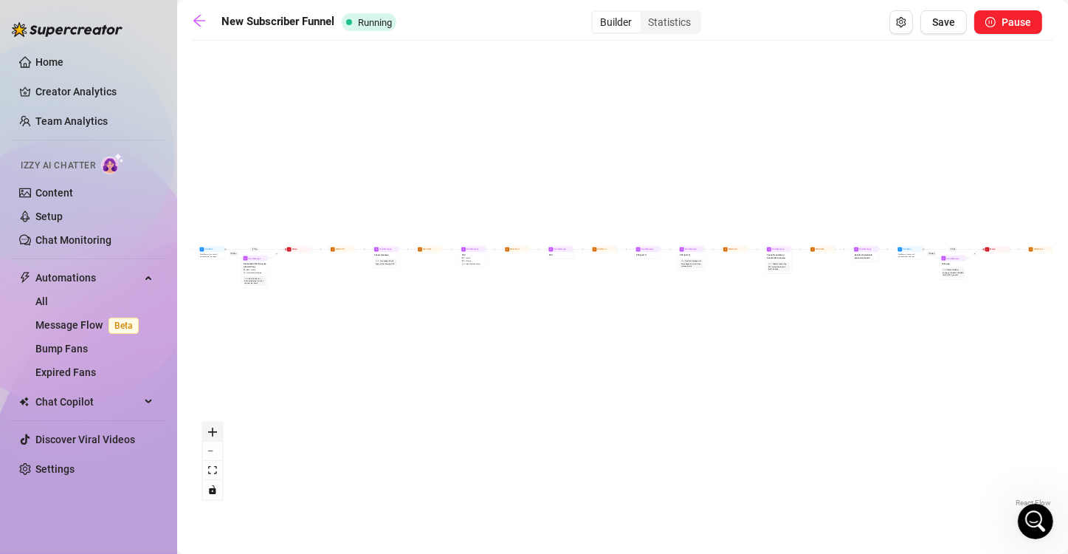
click at [215, 435] on button "zoom in" at bounding box center [212, 431] width 19 height 19
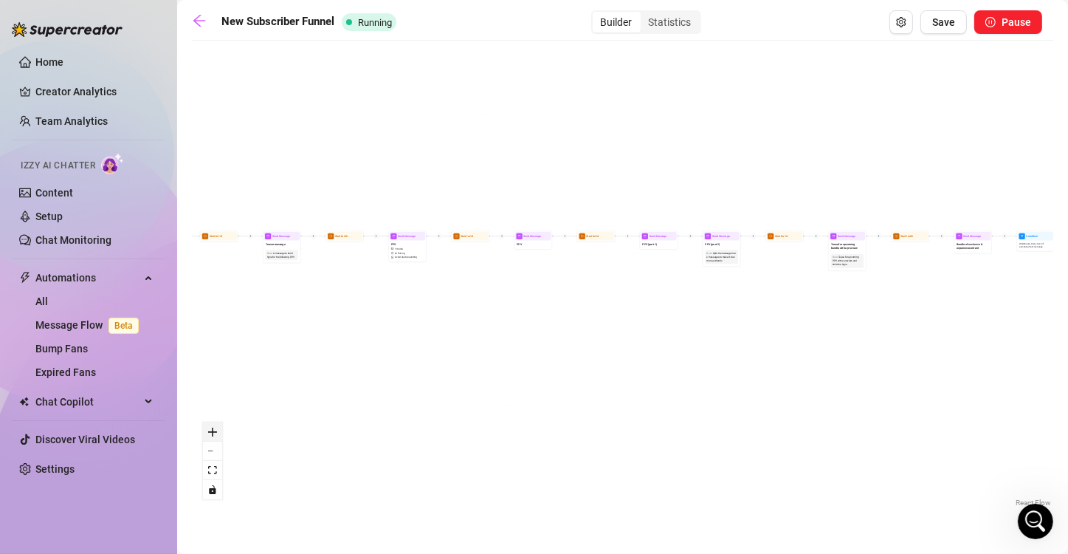
click at [215, 435] on button "zoom in" at bounding box center [212, 431] width 19 height 19
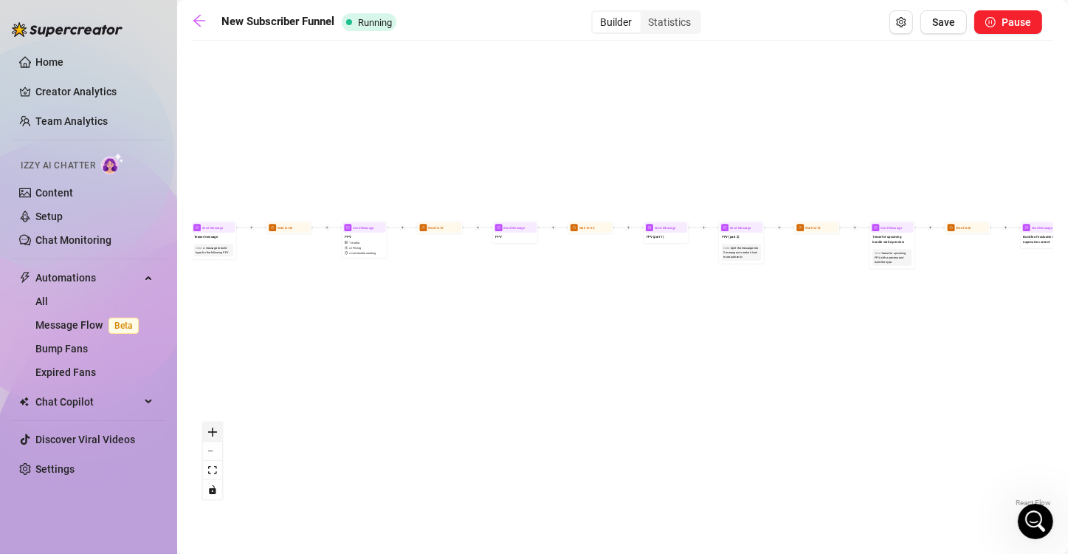
click at [215, 435] on button "zoom in" at bounding box center [212, 431] width 19 height 19
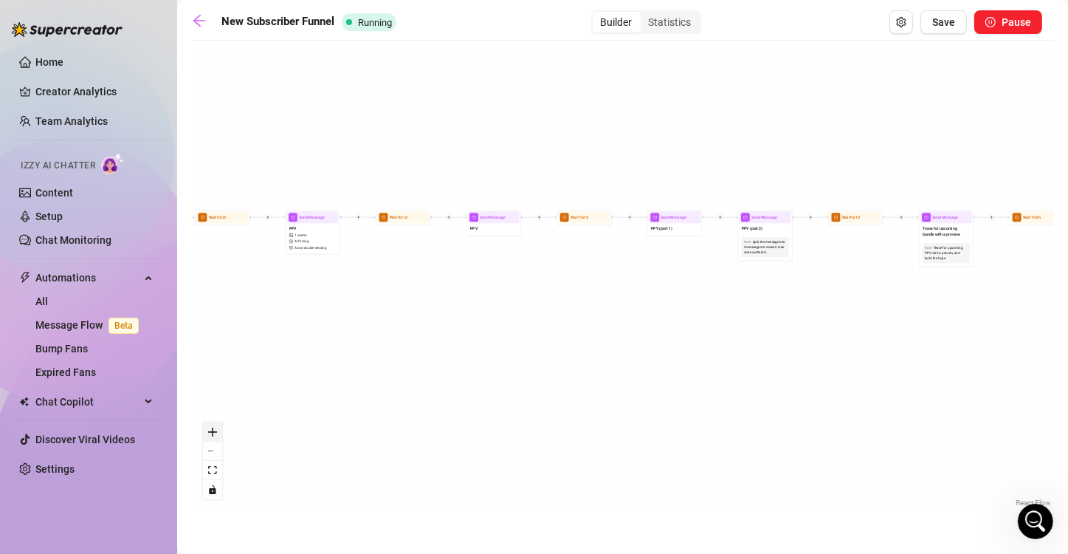
click at [215, 435] on button "zoom in" at bounding box center [212, 431] width 19 height 19
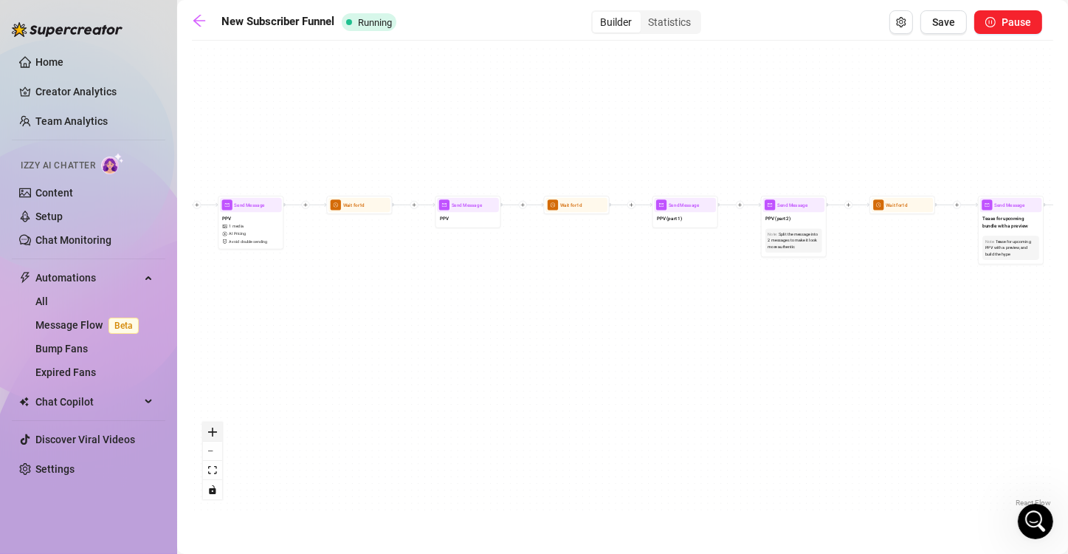
click at [215, 435] on button "zoom in" at bounding box center [212, 431] width 19 height 19
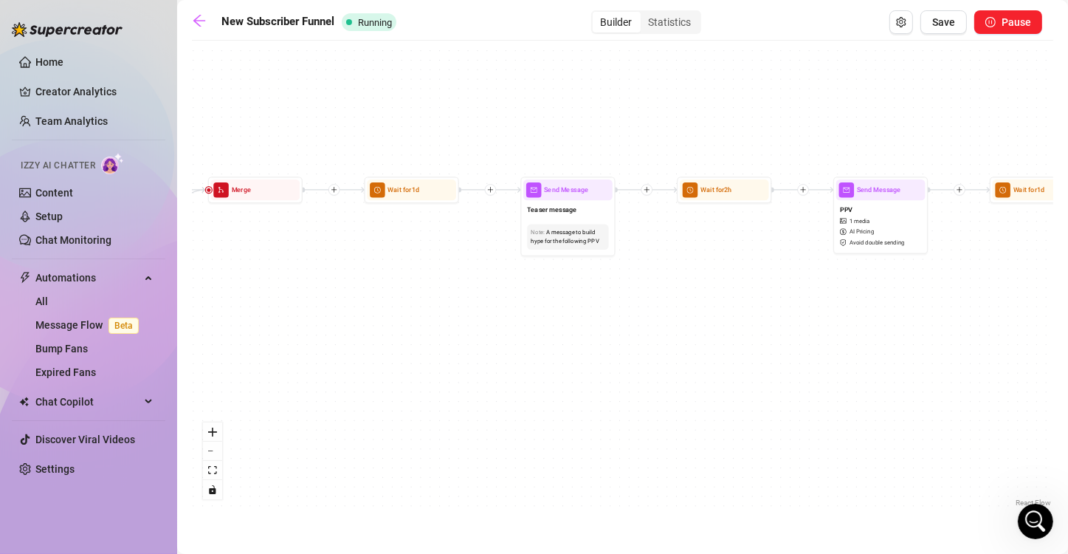
drag, startPoint x: 286, startPoint y: 260, endPoint x: 1079, endPoint y: 277, distance: 793.6
click at [530, 277] on html "Home Creator Analytics Team Analytics Izzy AI Chatter Content Setup Chat Monito…" at bounding box center [534, 277] width 1068 height 554
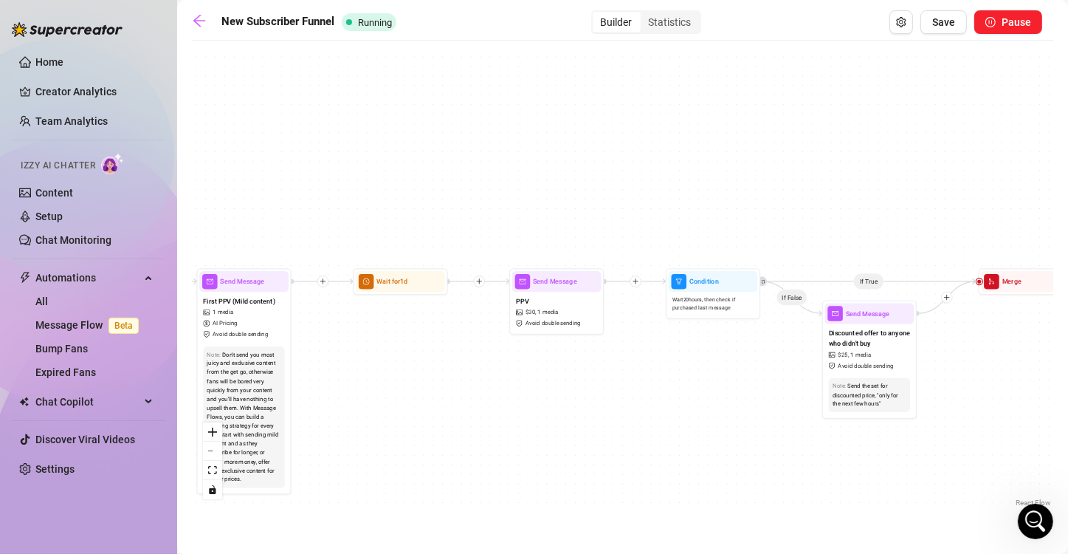
drag, startPoint x: 308, startPoint y: 292, endPoint x: 1079, endPoint y: 384, distance: 775.9
click at [530, 384] on html "Home Creator Analytics Team Analytics Izzy AI Chatter Content Setup Chat Monito…" at bounding box center [534, 277] width 1068 height 554
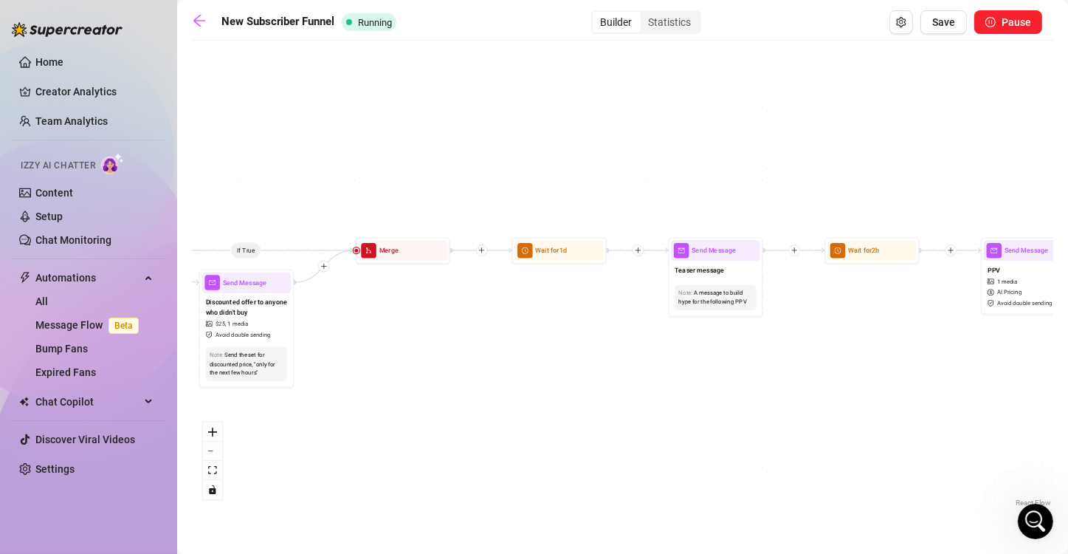
drag, startPoint x: 569, startPoint y: 416, endPoint x: -54, endPoint y: 385, distance: 623.7
click at [0, 385] on html "Home Creator Analytics Team Analytics Izzy AI Chatter Content Setup Chat Monito…" at bounding box center [534, 277] width 1068 height 554
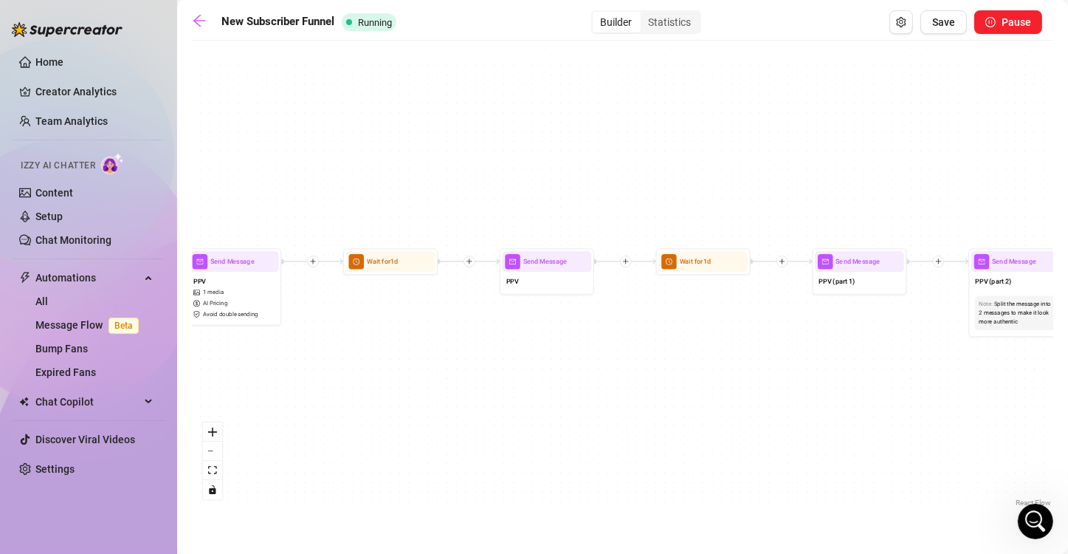
drag, startPoint x: 740, startPoint y: 362, endPoint x: -54, endPoint y: 378, distance: 794.3
click at [0, 378] on html "Home Creator Analytics Team Analytics Izzy AI Chatter Content Setup Chat Monito…" at bounding box center [534, 277] width 1068 height 554
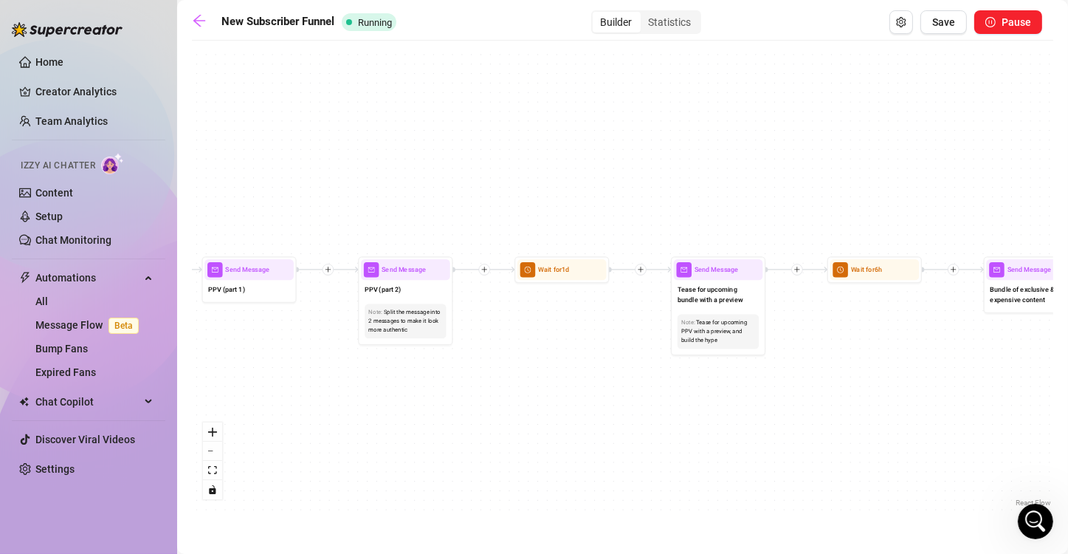
drag, startPoint x: 843, startPoint y: 384, endPoint x: 232, endPoint y: 387, distance: 610.4
click at [232, 387] on div "If True If True If True If False If False If False If True If False Merge Merge…" at bounding box center [622, 279] width 861 height 462
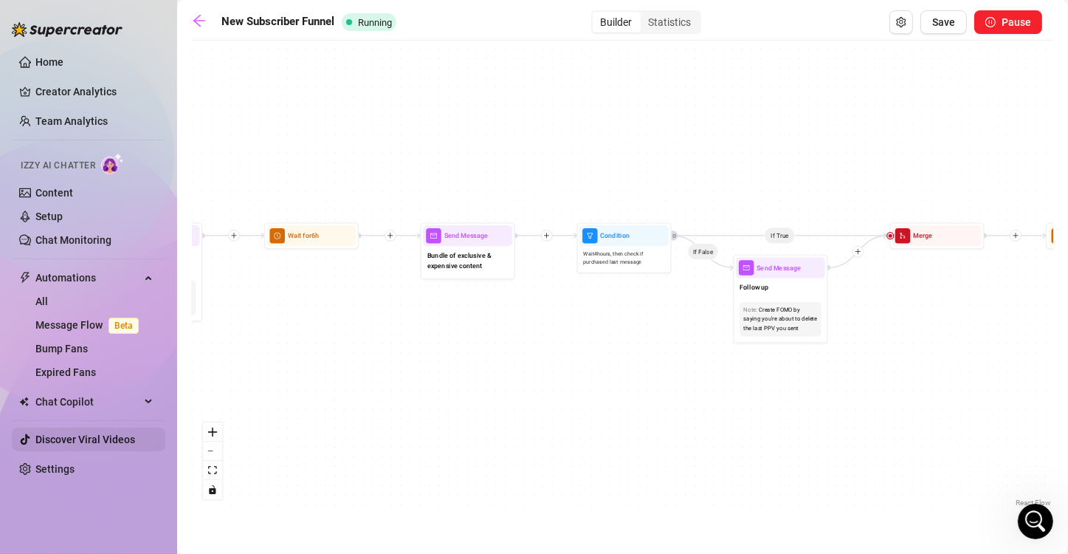
drag, startPoint x: 728, startPoint y: 469, endPoint x: 123, endPoint y: 447, distance: 605.6
click at [123, 447] on div "Home Creator Analytics Team Analytics Izzy AI Chatter Content Setup Chat Monito…" at bounding box center [534, 277] width 1068 height 554
